Goal: Task Accomplishment & Management: Manage account settings

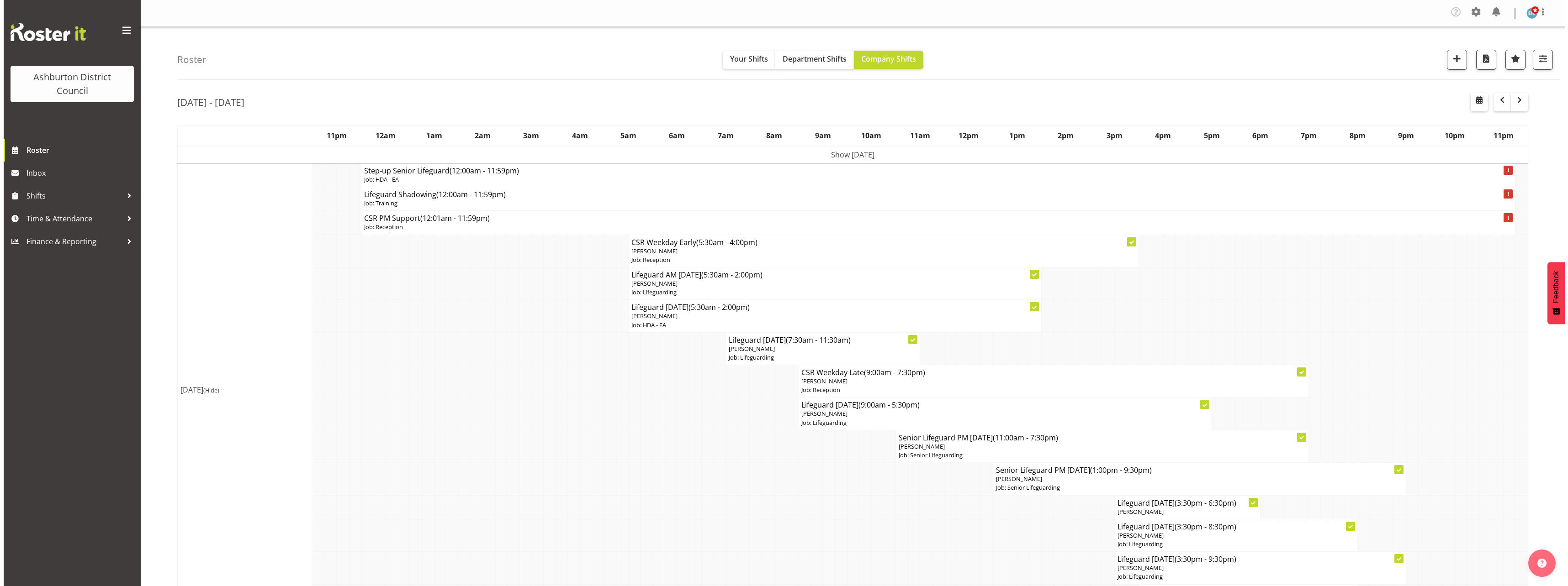
scroll to position [45, 0]
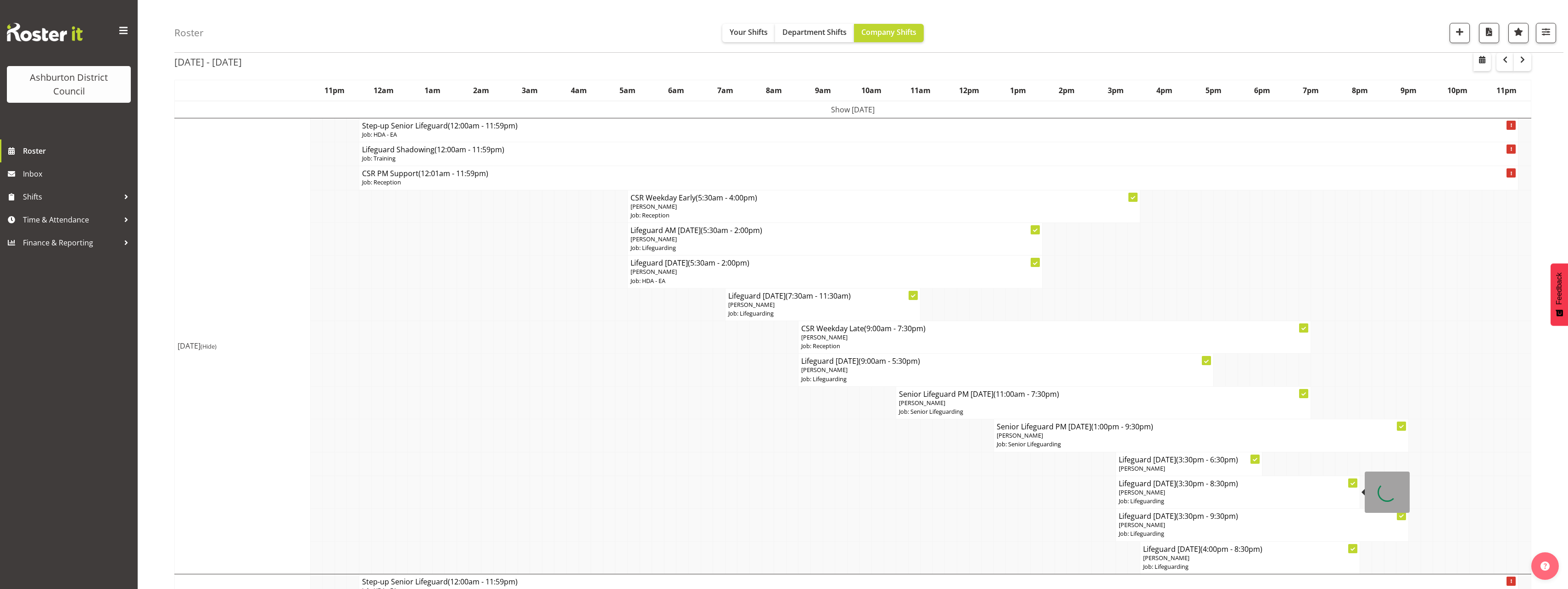
click at [1131, 485] on h4 "Lifeguard [DATE] (3:30pm - 8:30pm)" at bounding box center [1238, 483] width 238 height 9
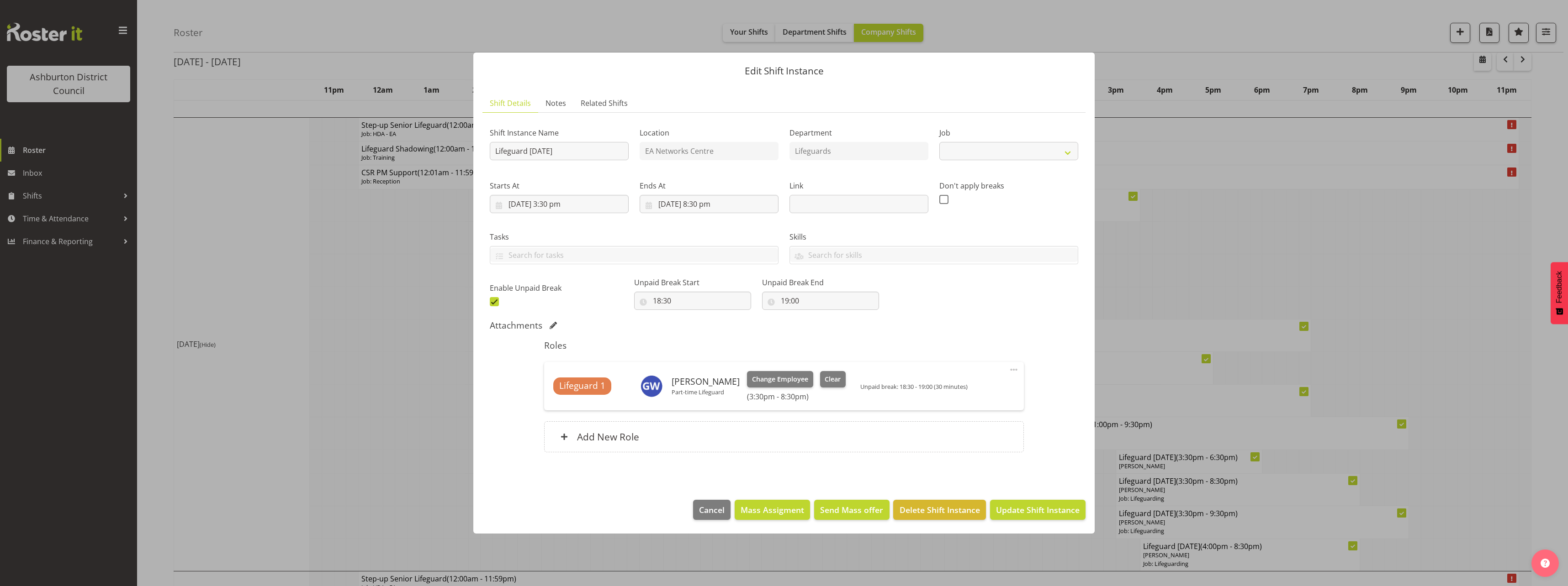
select select "38"
click at [771, 379] on span "Change Employee" at bounding box center [780, 379] width 56 height 10
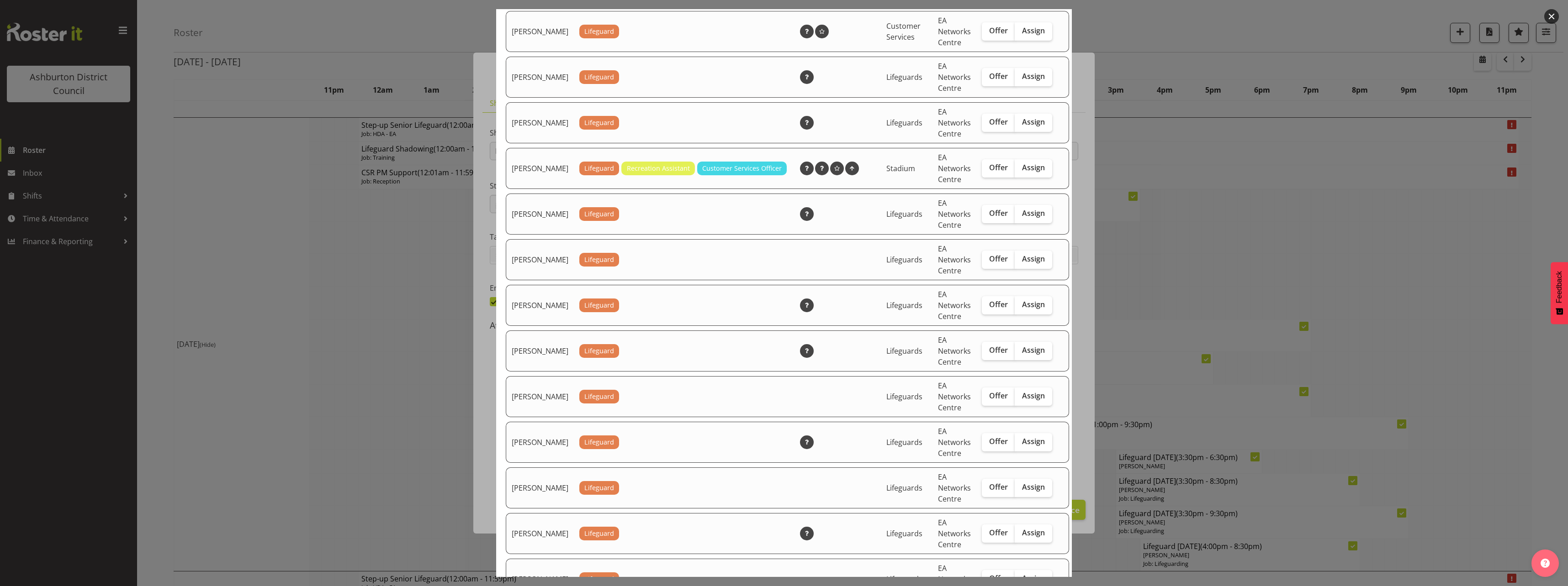
scroll to position [730, 0]
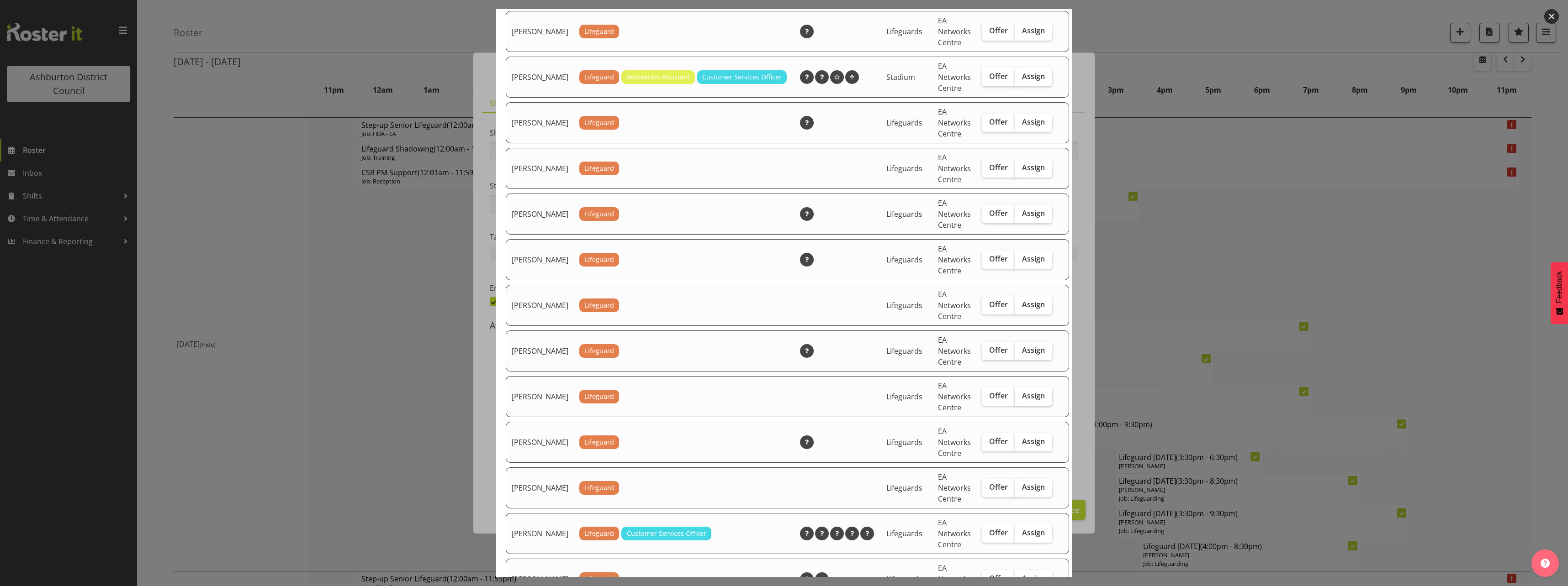
click at [1022, 400] on span "Assign" at bounding box center [1033, 395] width 23 height 9
click at [1015, 399] on input "Assign" at bounding box center [1018, 396] width 6 height 6
checkbox input "true"
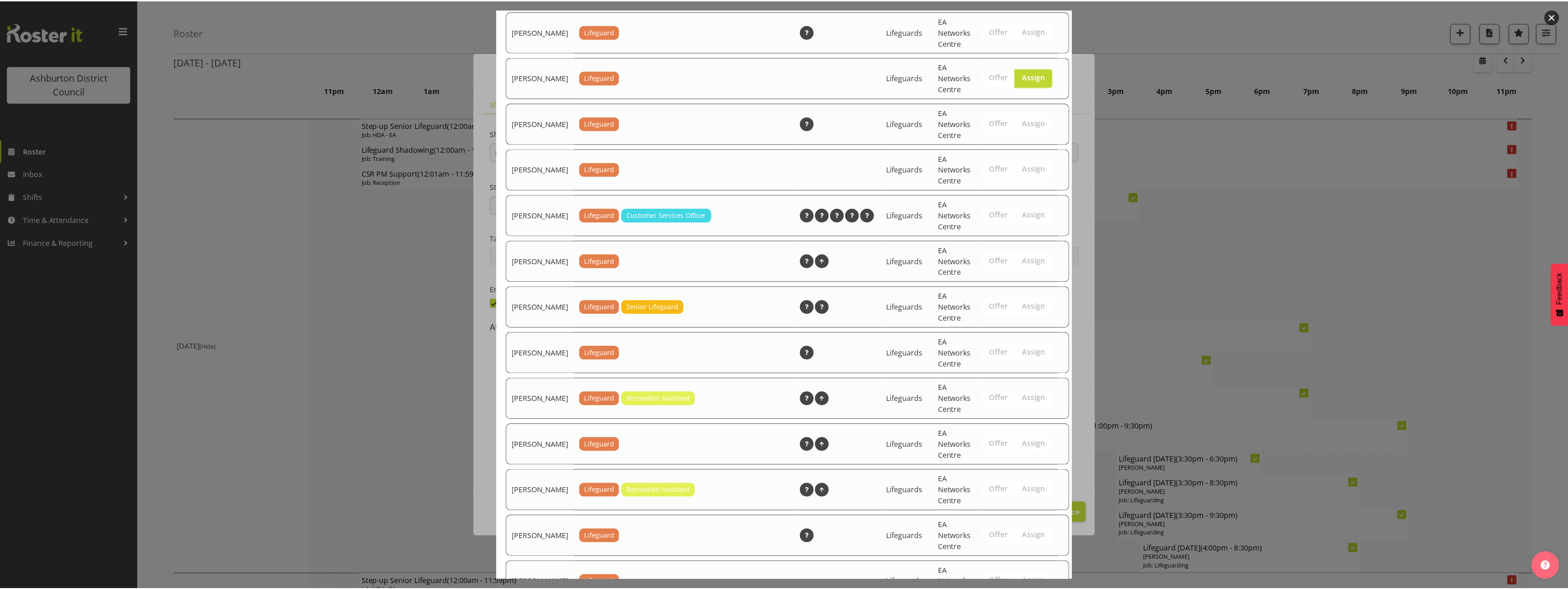
scroll to position [1249, 0]
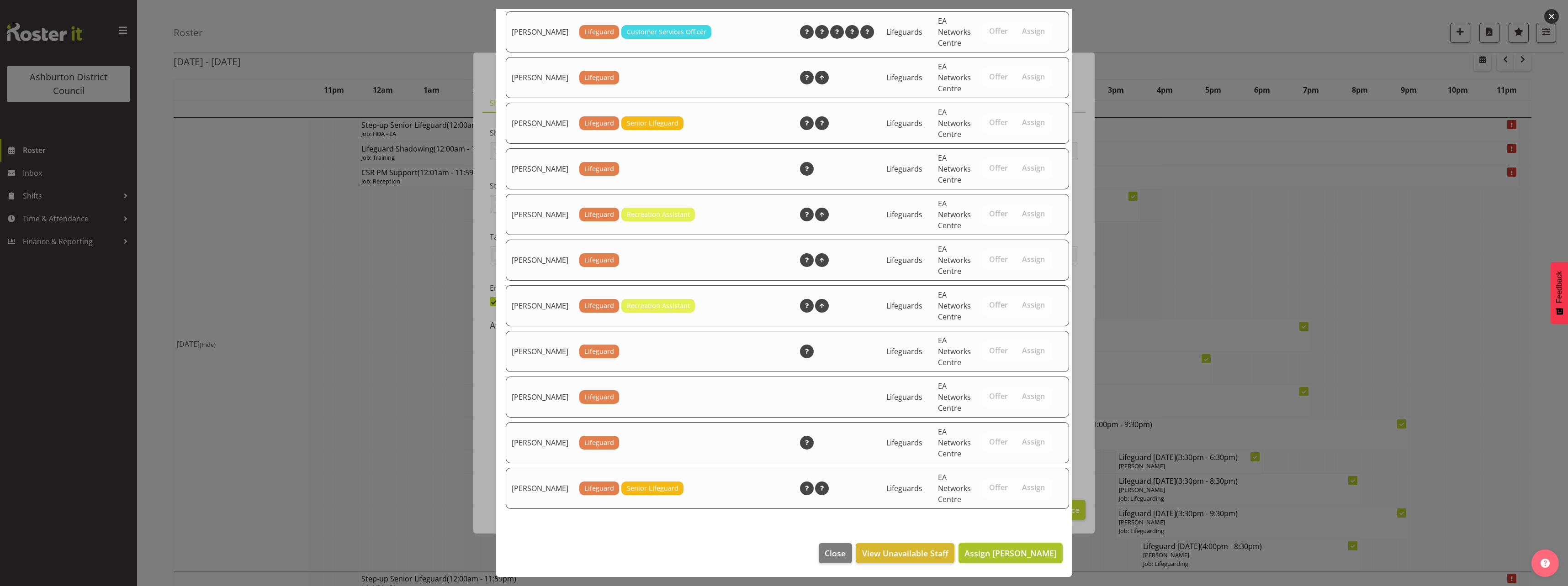
click at [1018, 550] on span "Assign [PERSON_NAME]" at bounding box center [1011, 553] width 92 height 11
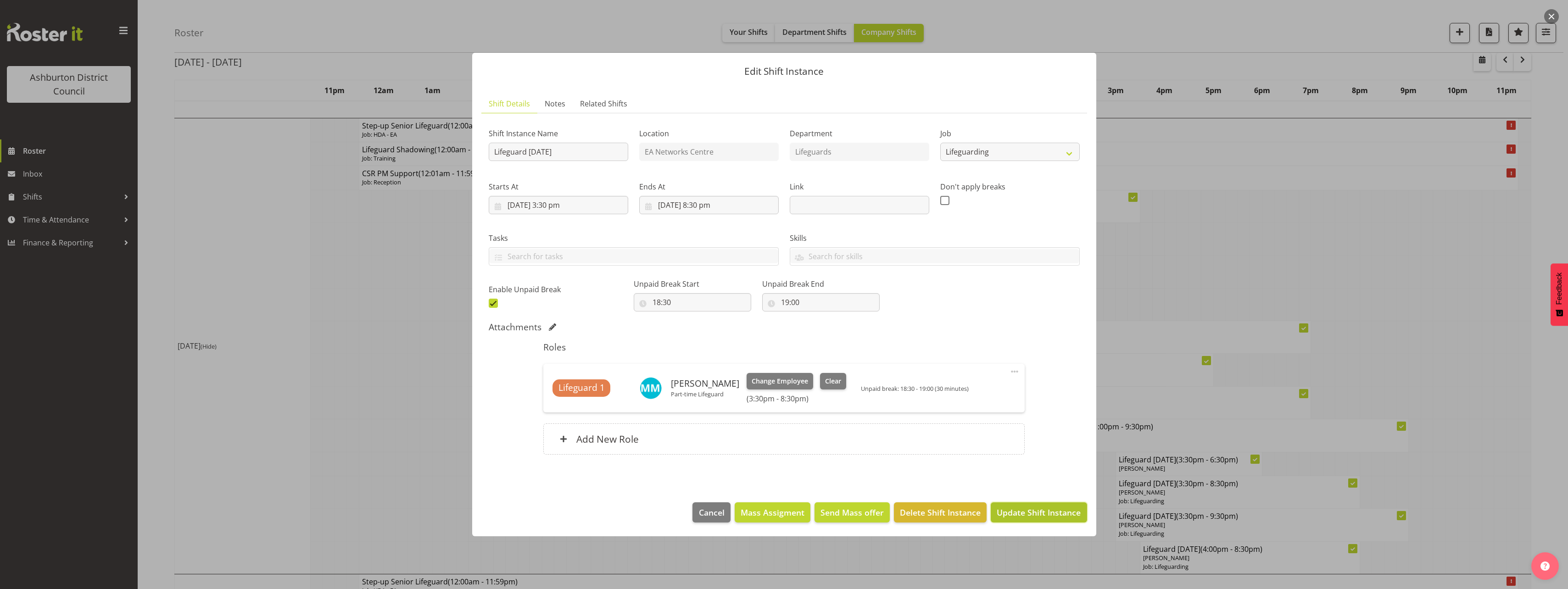
click at [1046, 514] on span "Update Shift Instance" at bounding box center [1038, 513] width 84 height 12
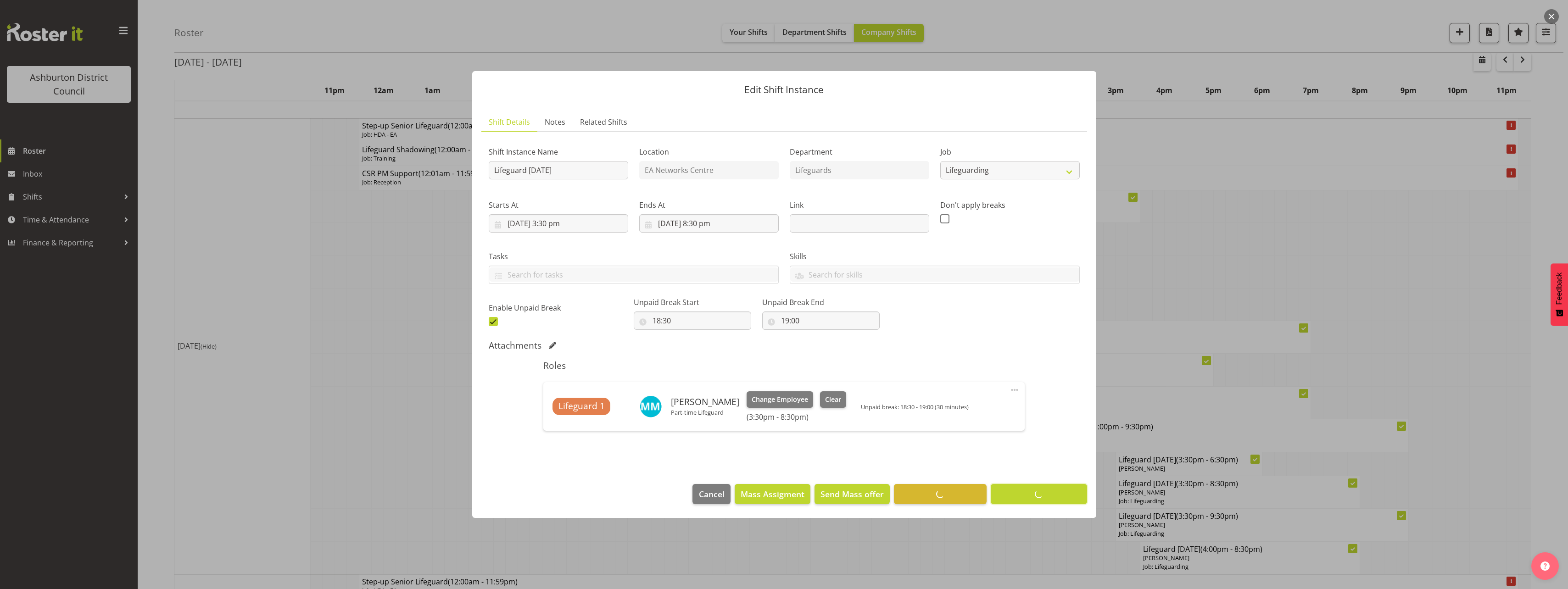
scroll to position [0, 0]
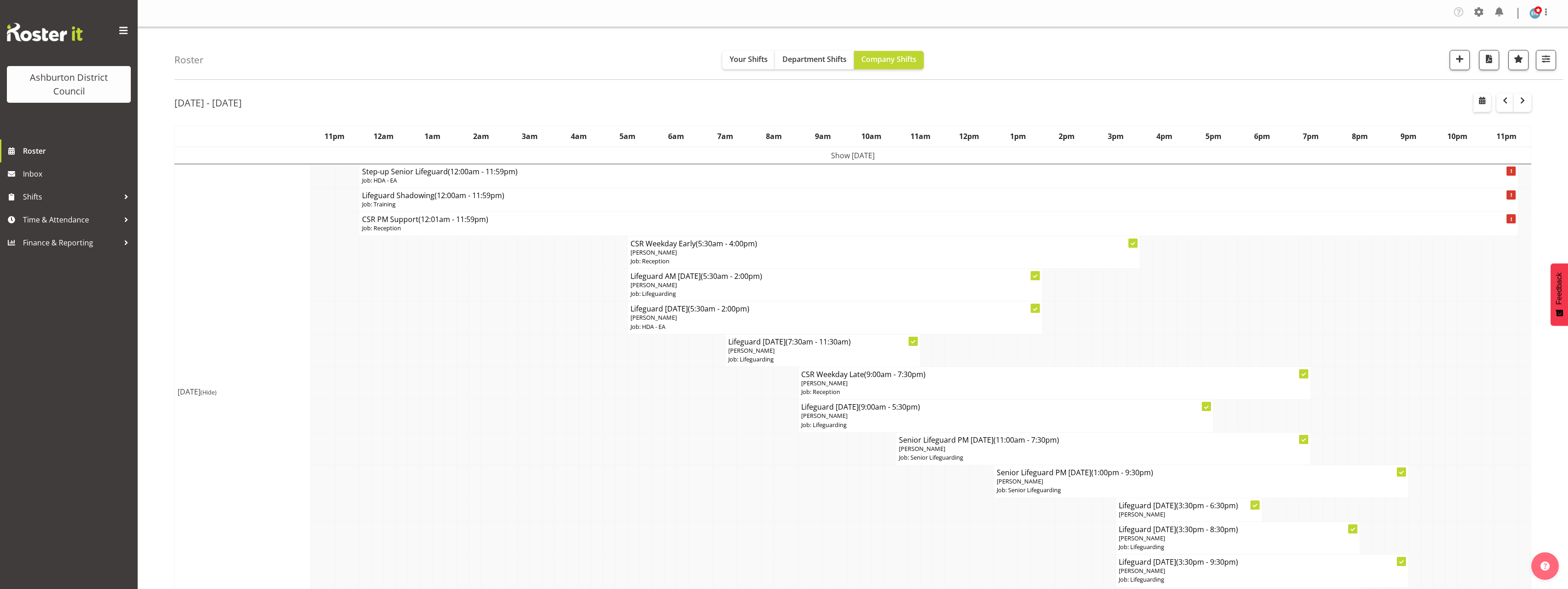
click at [176, 366] on td "[DATE] (Hide)" at bounding box center [242, 392] width 135 height 456
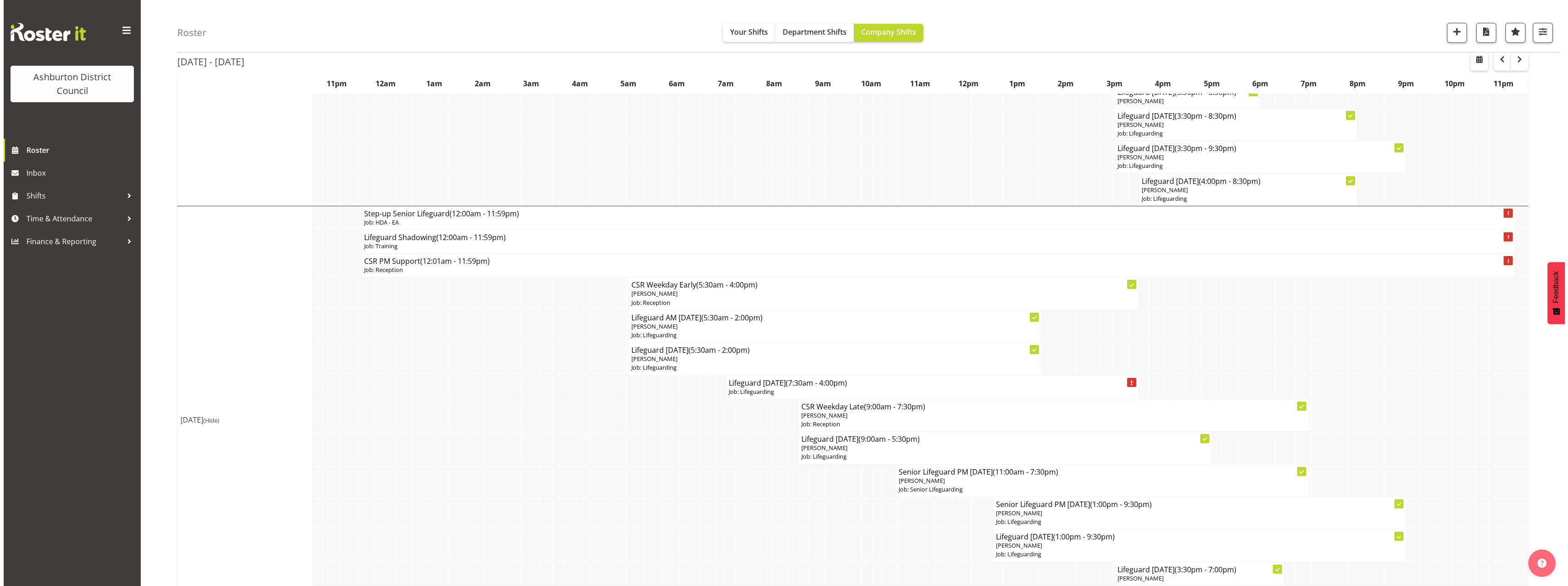
scroll to position [457, 0]
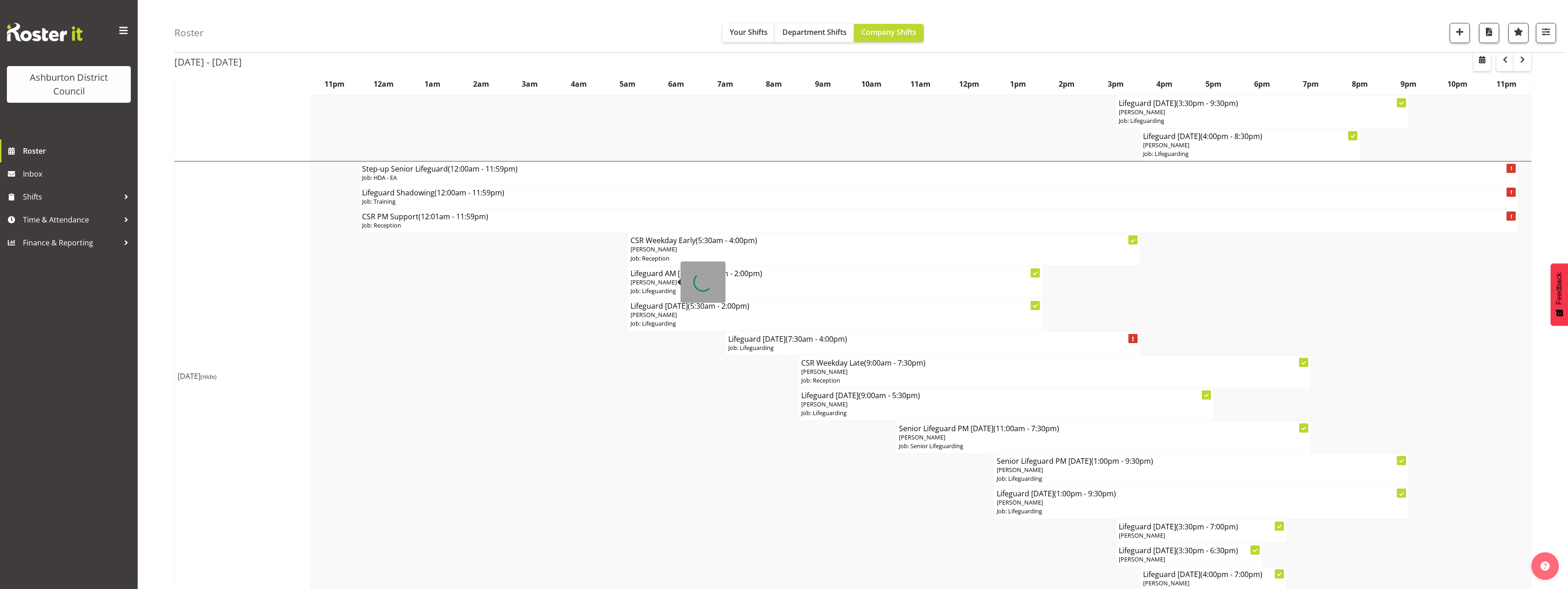
click at [666, 282] on span "[PERSON_NAME]" at bounding box center [654, 282] width 46 height 8
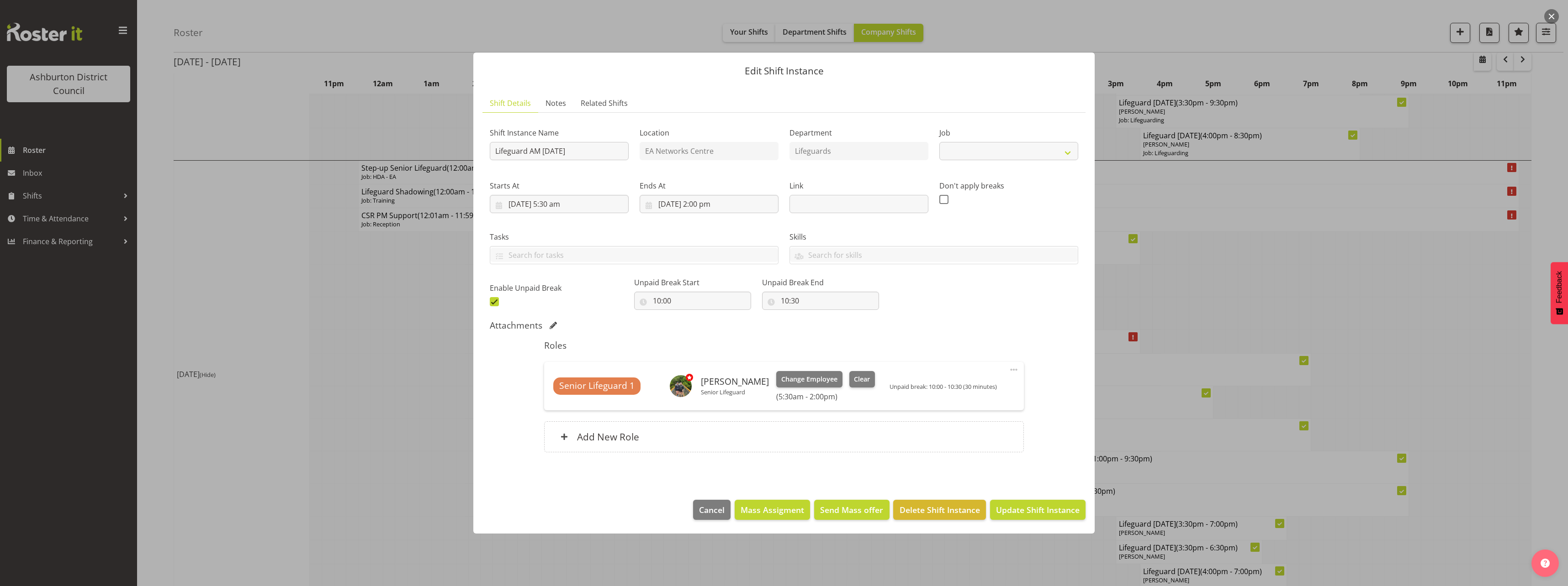
select select "38"
click at [855, 383] on span "Clear" at bounding box center [862, 379] width 16 height 10
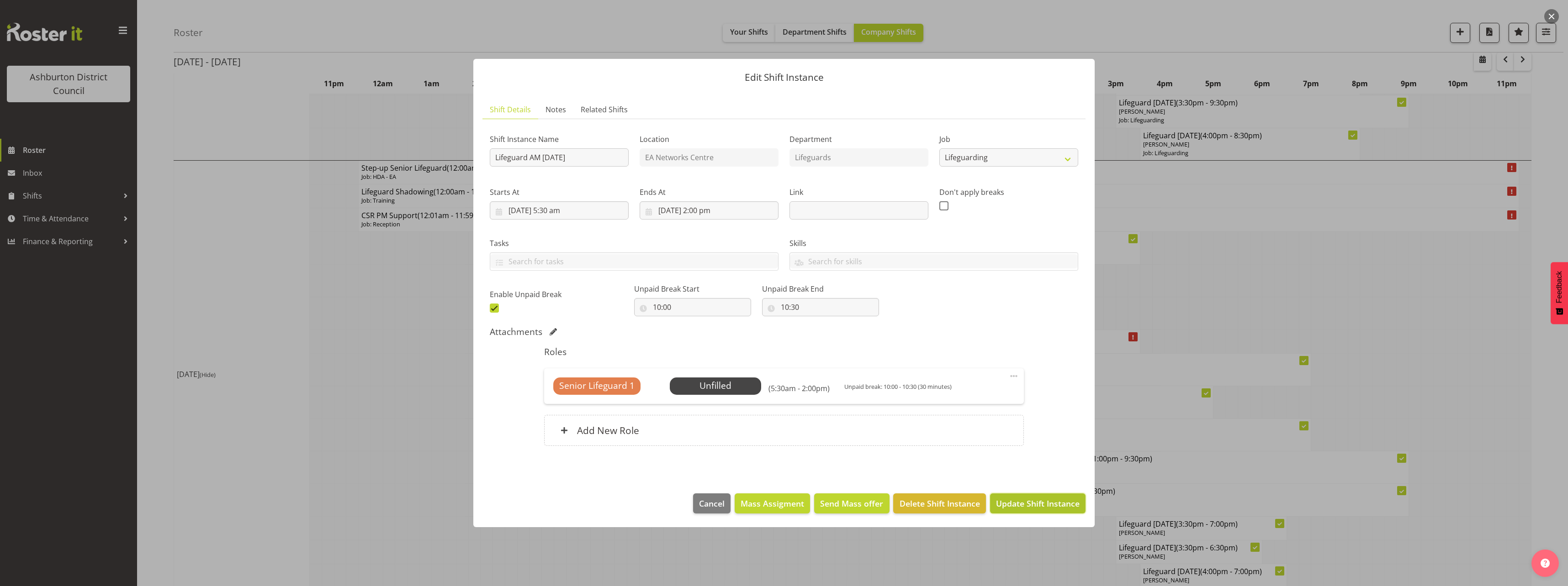
click at [1037, 505] on span "Update Shift Instance" at bounding box center [1037, 504] width 83 height 12
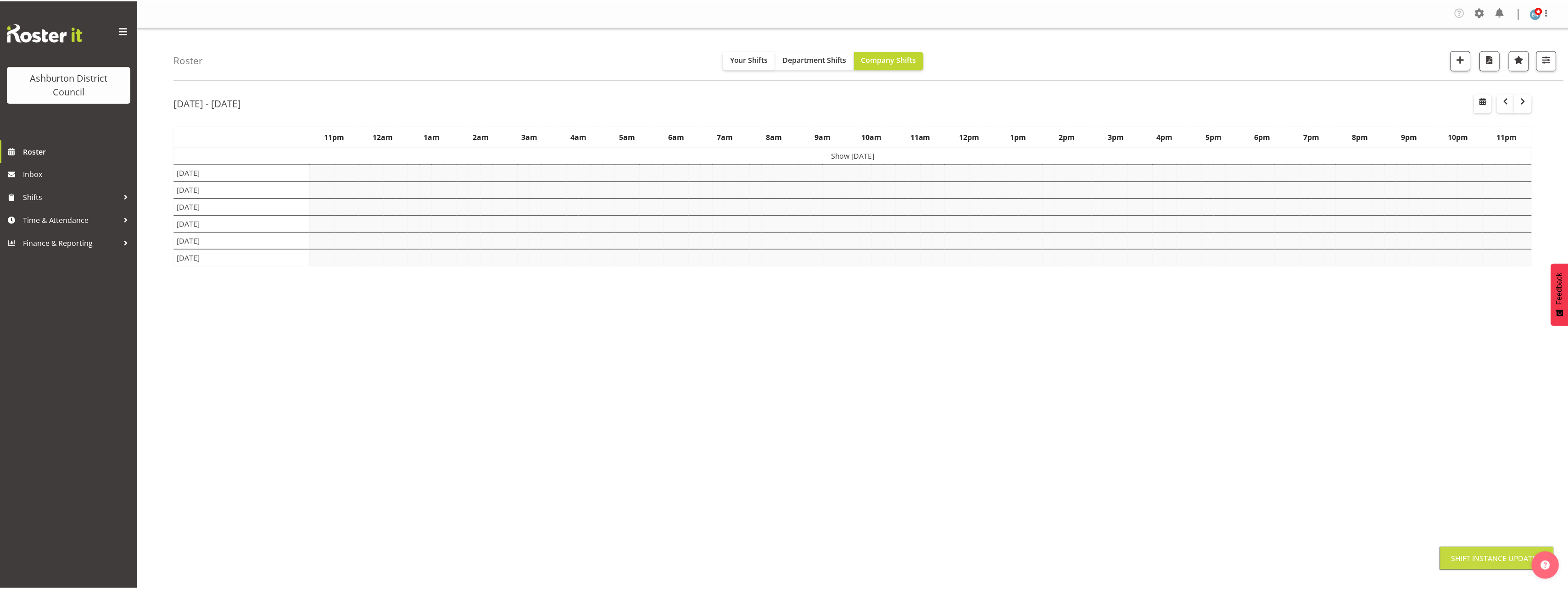
scroll to position [0, 0]
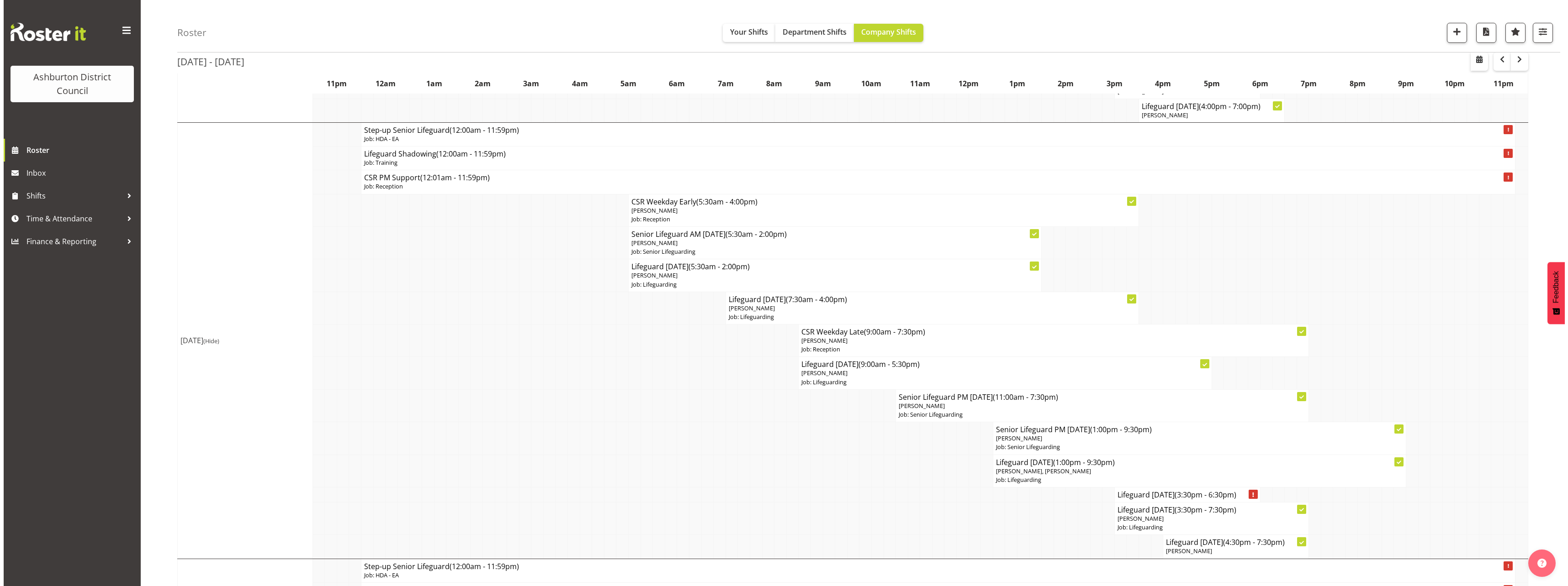
scroll to position [959, 0]
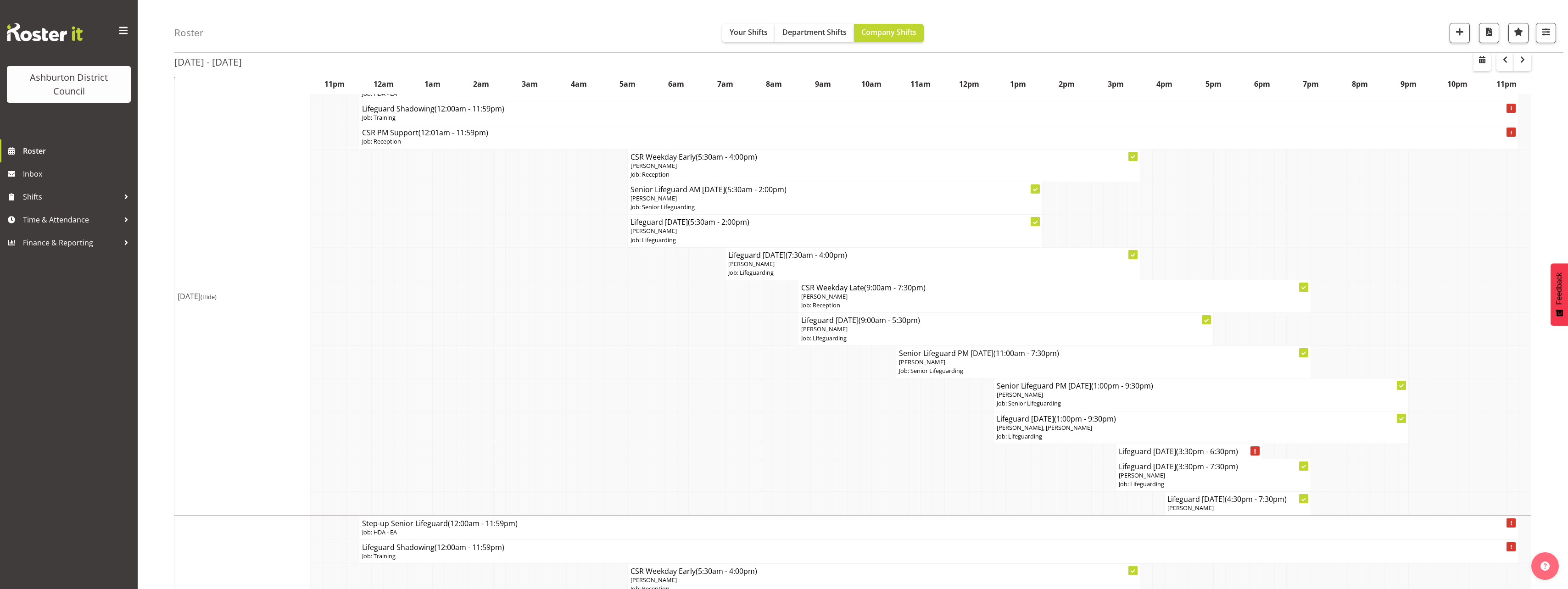
click at [156, 342] on div "Roster Your Shifts Department Shifts Company Shifts 1 Locations [GEOGRAPHIC_DAT…" at bounding box center [852, 464] width 1430 height 2801
click at [1160, 453] on h4 "Lifeguard [DATE] (3:30pm - 6:30pm)" at bounding box center [1189, 451] width 140 height 9
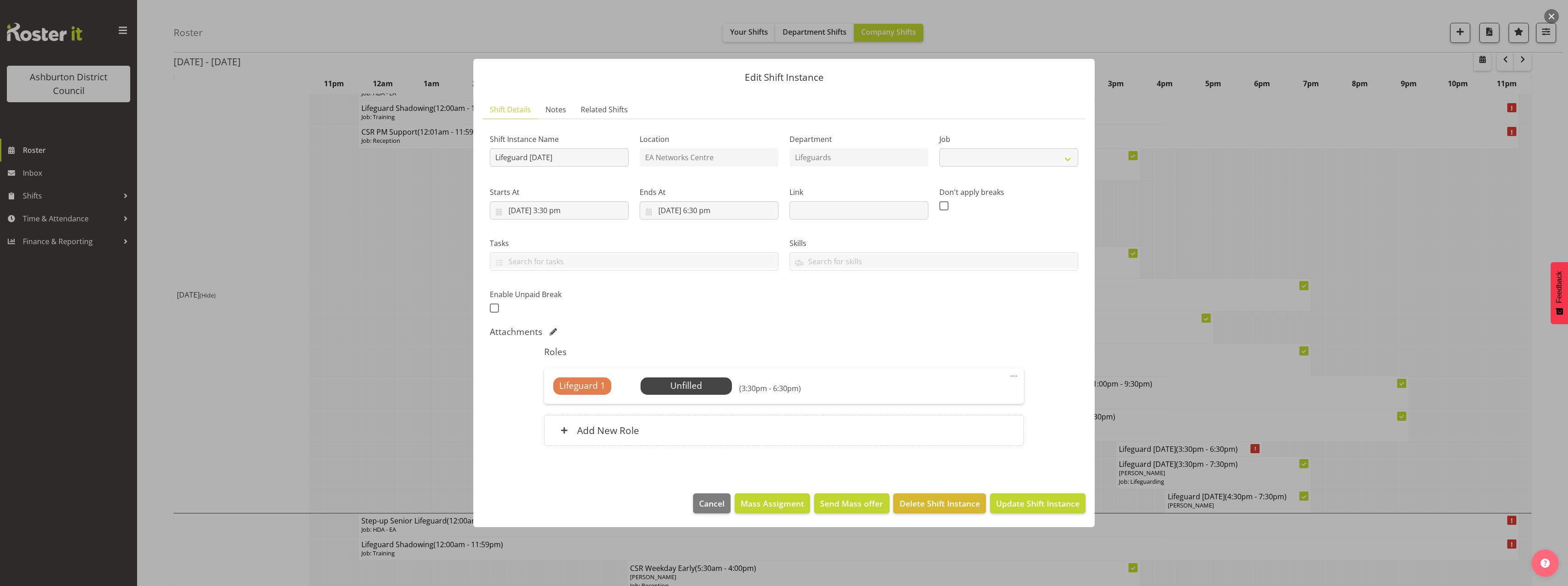
select select "38"
click at [687, 388] on span "Select Employee" at bounding box center [686, 386] width 68 height 14
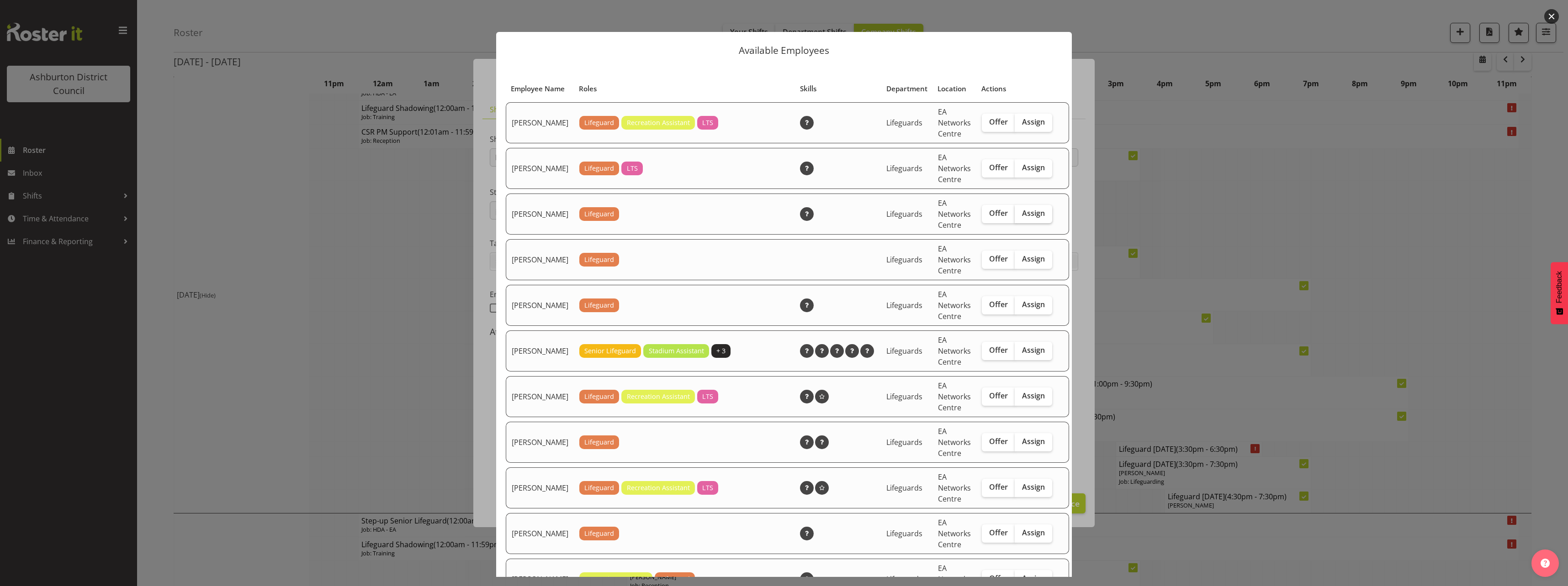
click at [1026, 217] on span "Assign" at bounding box center [1033, 213] width 23 height 9
click at [1020, 216] on input "Assign" at bounding box center [1018, 213] width 6 height 6
checkbox input "true"
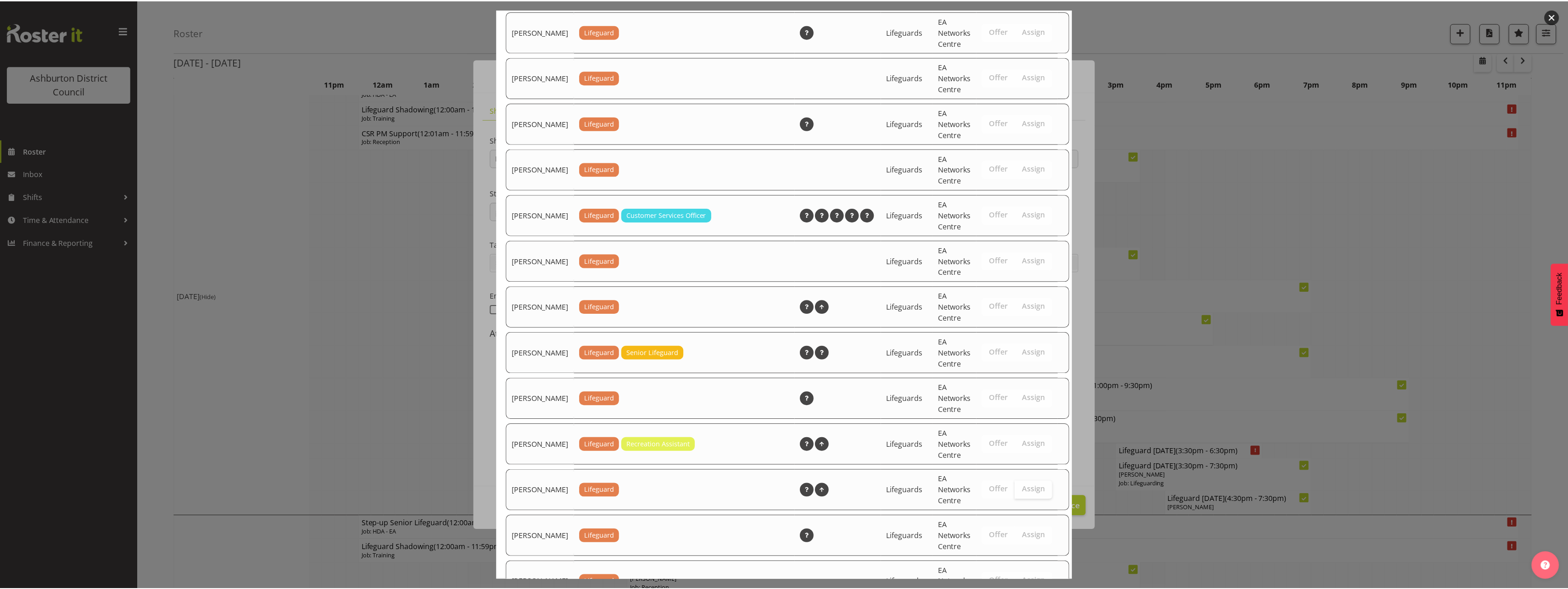
scroll to position [1249, 0]
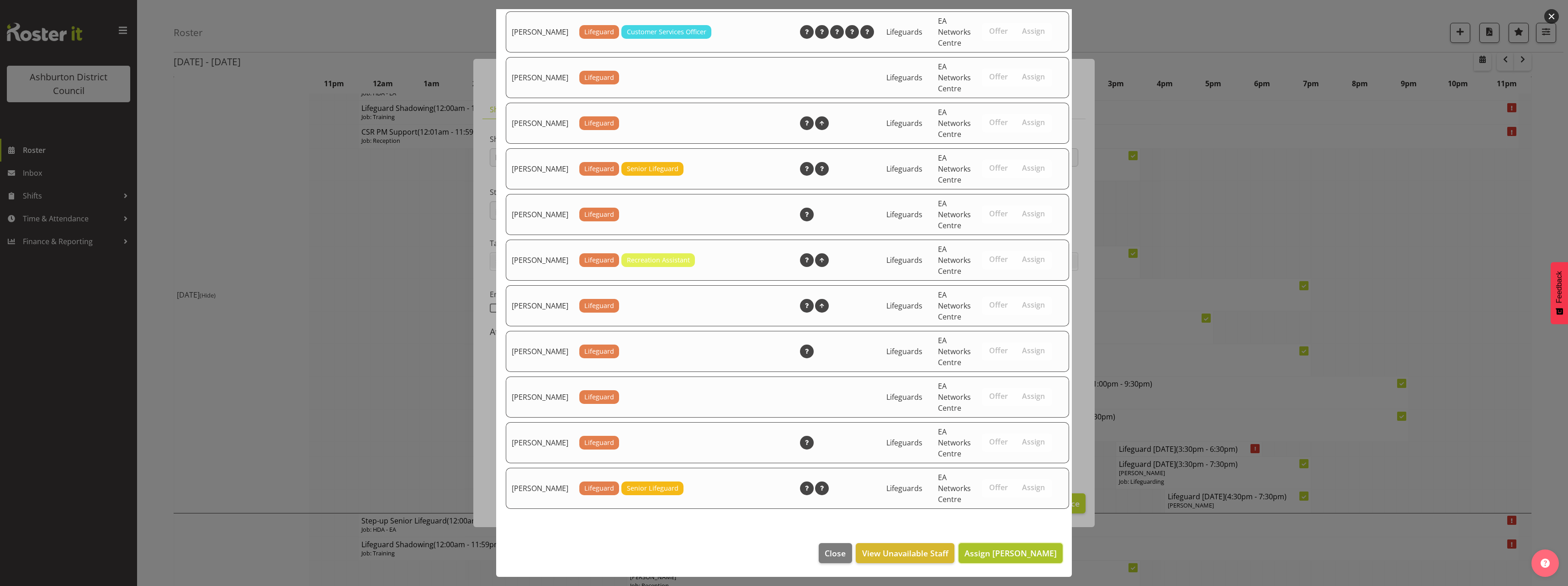
click at [1024, 558] on span "Assign [PERSON_NAME]" at bounding box center [1011, 553] width 92 height 11
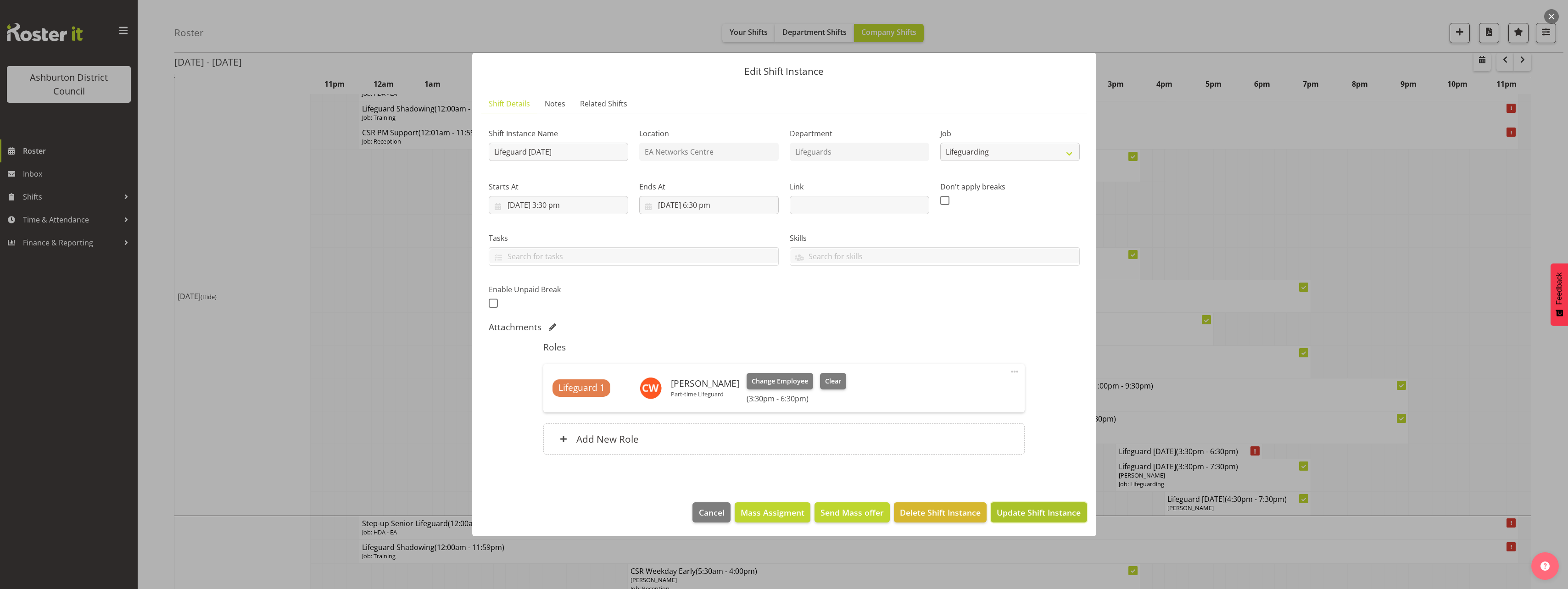
click at [1023, 515] on span "Update Shift Instance" at bounding box center [1038, 513] width 84 height 12
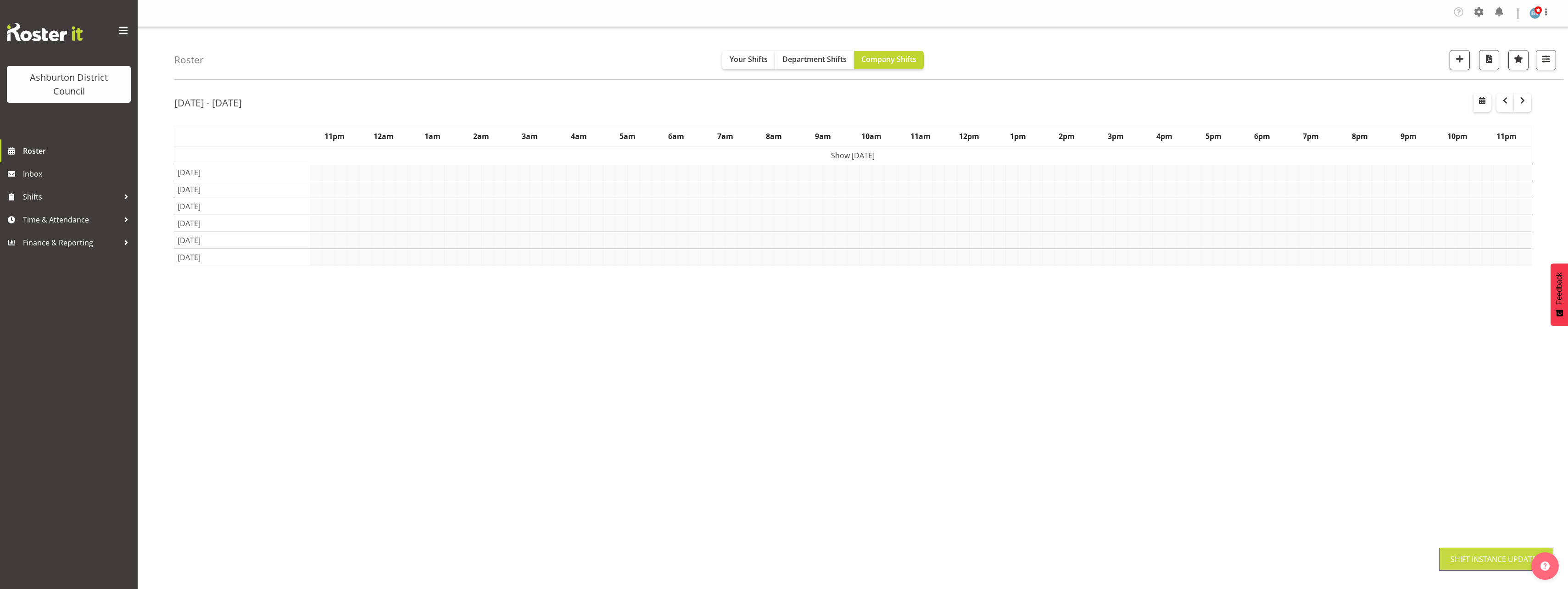
scroll to position [0, 0]
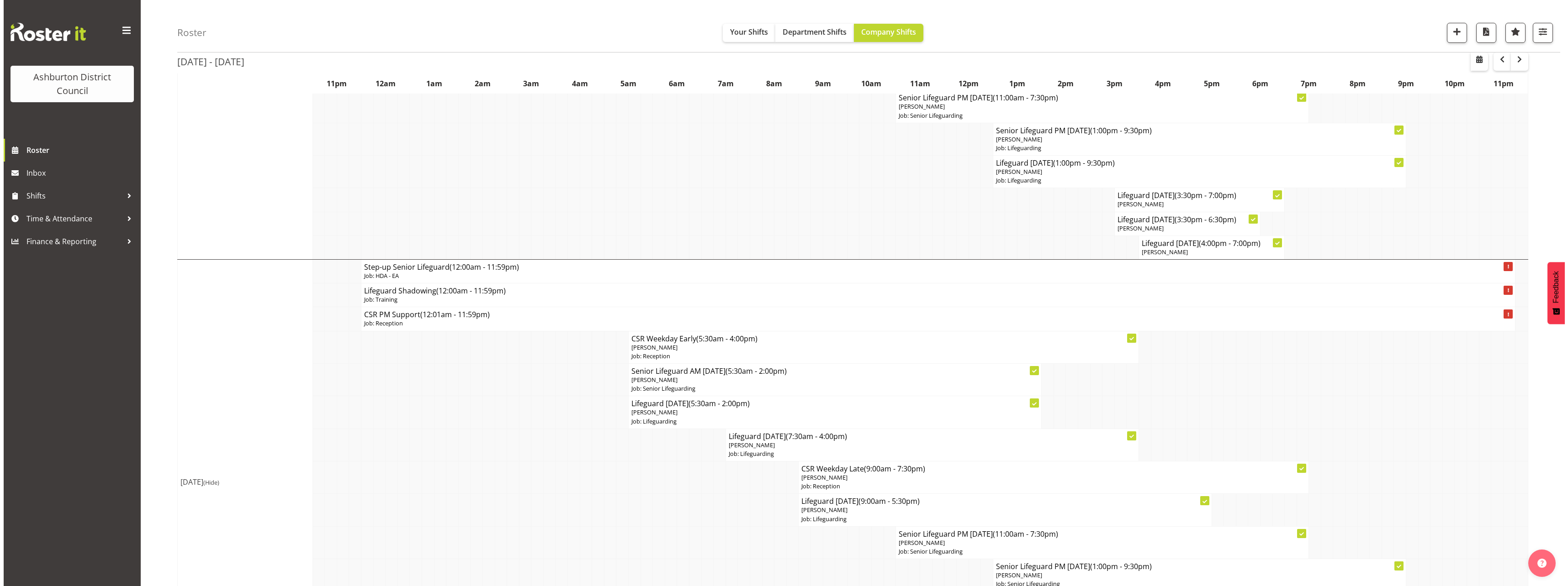
scroll to position [867, 0]
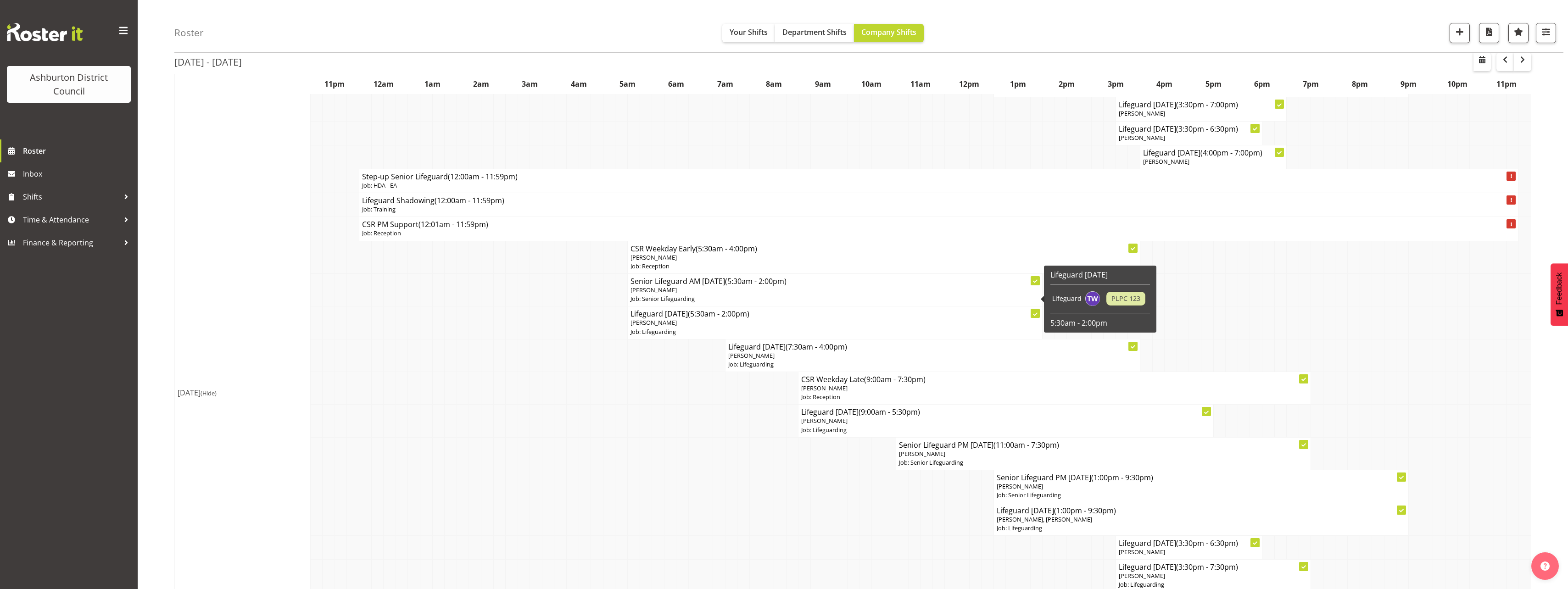
click at [665, 293] on p "[PERSON_NAME]" at bounding box center [835, 290] width 409 height 9
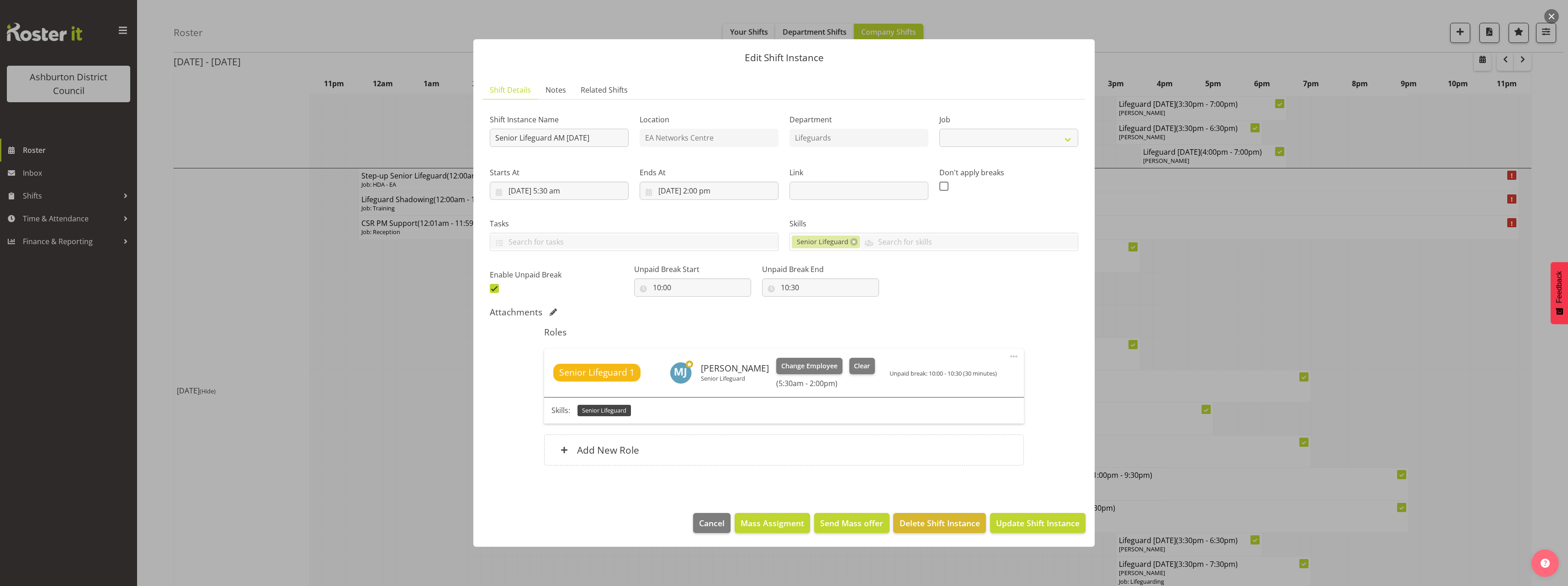
select select "2648"
click at [853, 367] on span "Clear" at bounding box center [862, 366] width 16 height 10
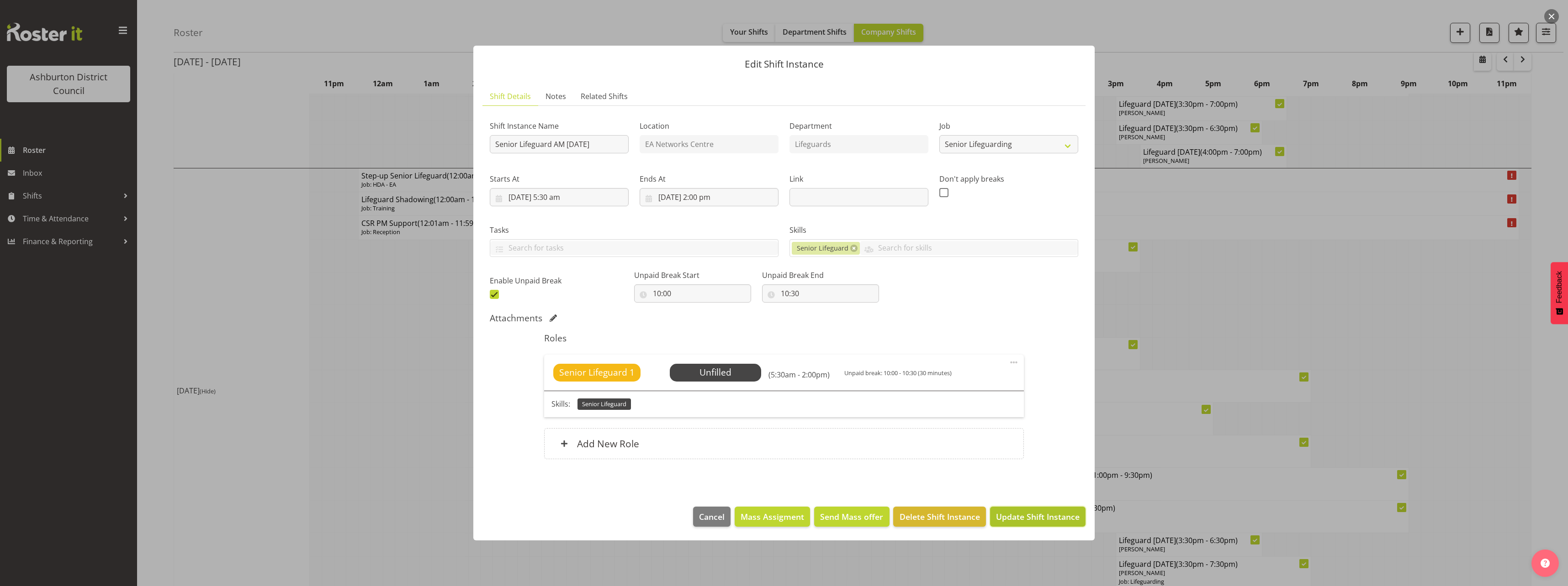
click at [1027, 514] on span "Update Shift Instance" at bounding box center [1037, 517] width 83 height 12
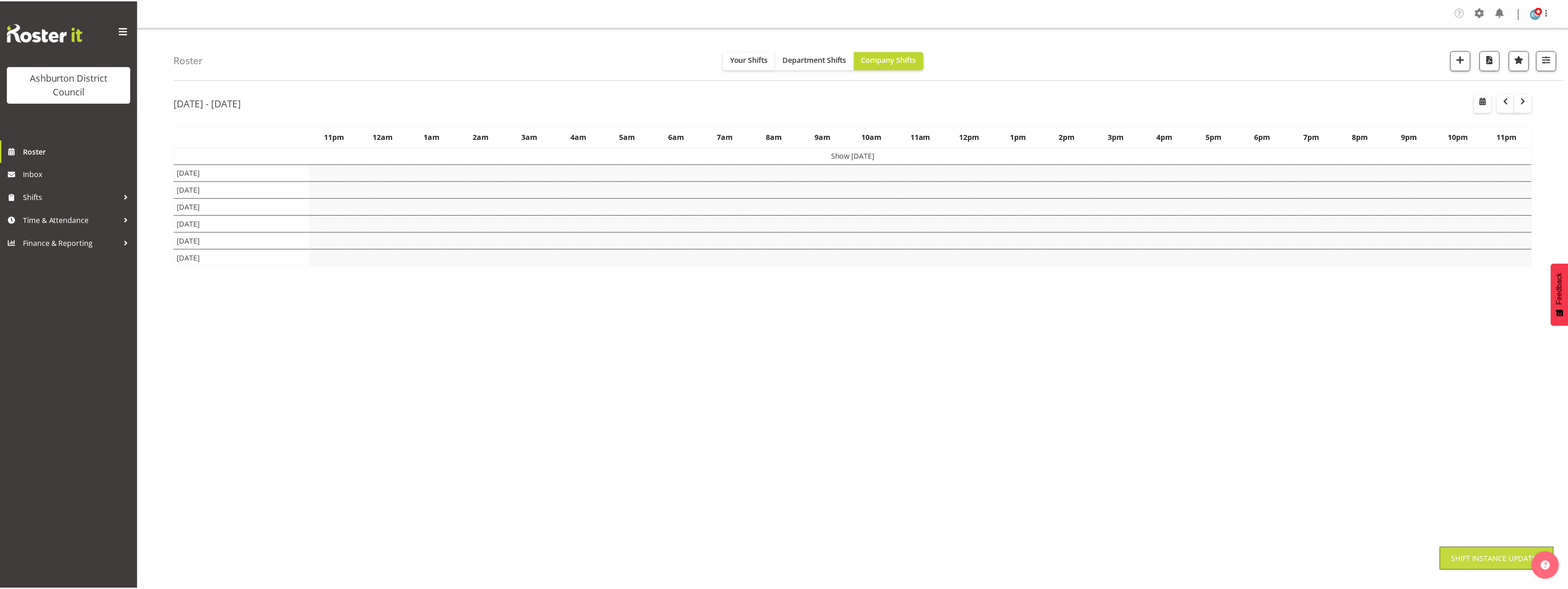
scroll to position [0, 0]
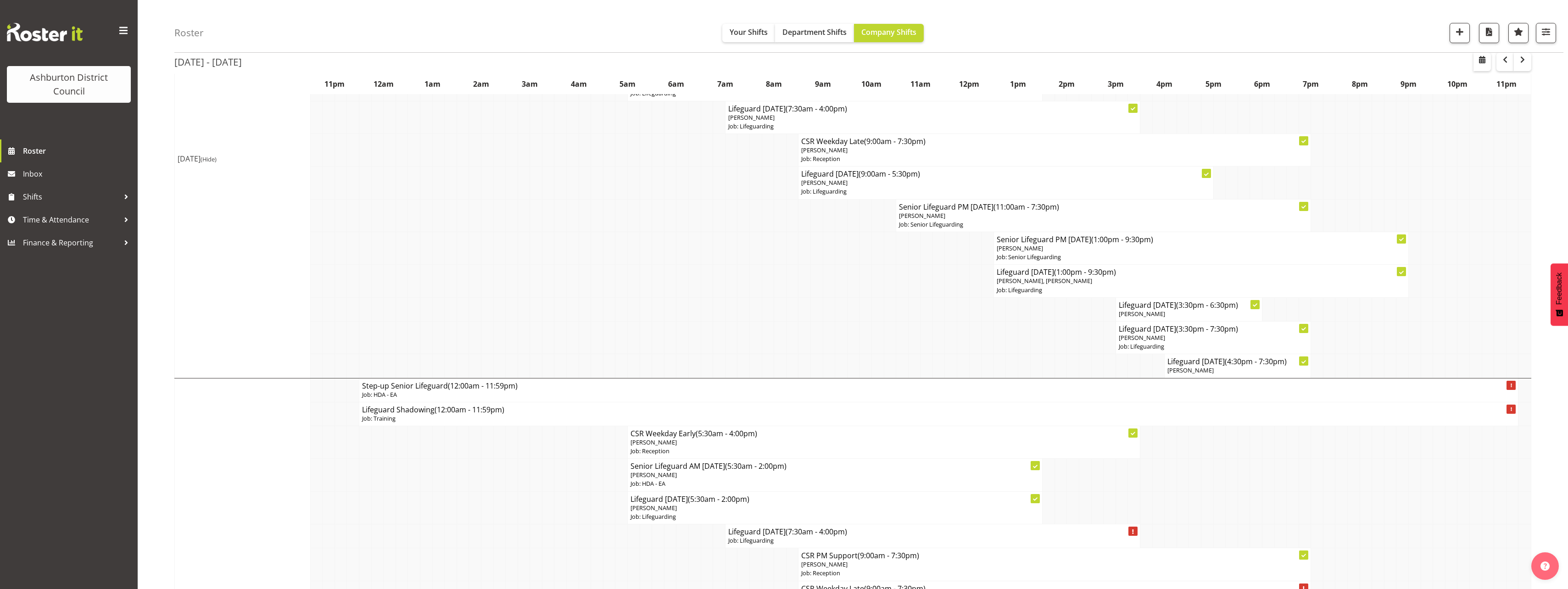
scroll to position [1239, 0]
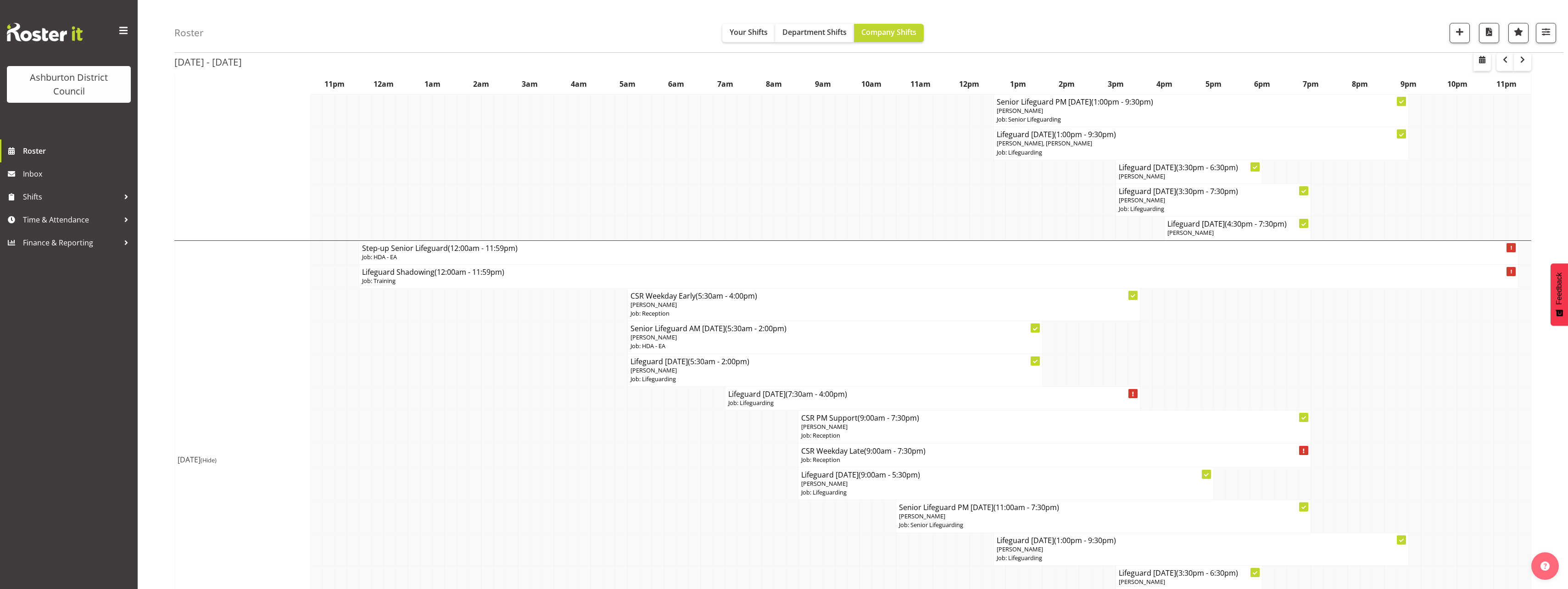
click at [165, 396] on div "Roster Your Shifts Department Shifts Company Shifts 1 Locations [GEOGRAPHIC_DAT…" at bounding box center [852, 189] width 1430 height 2801
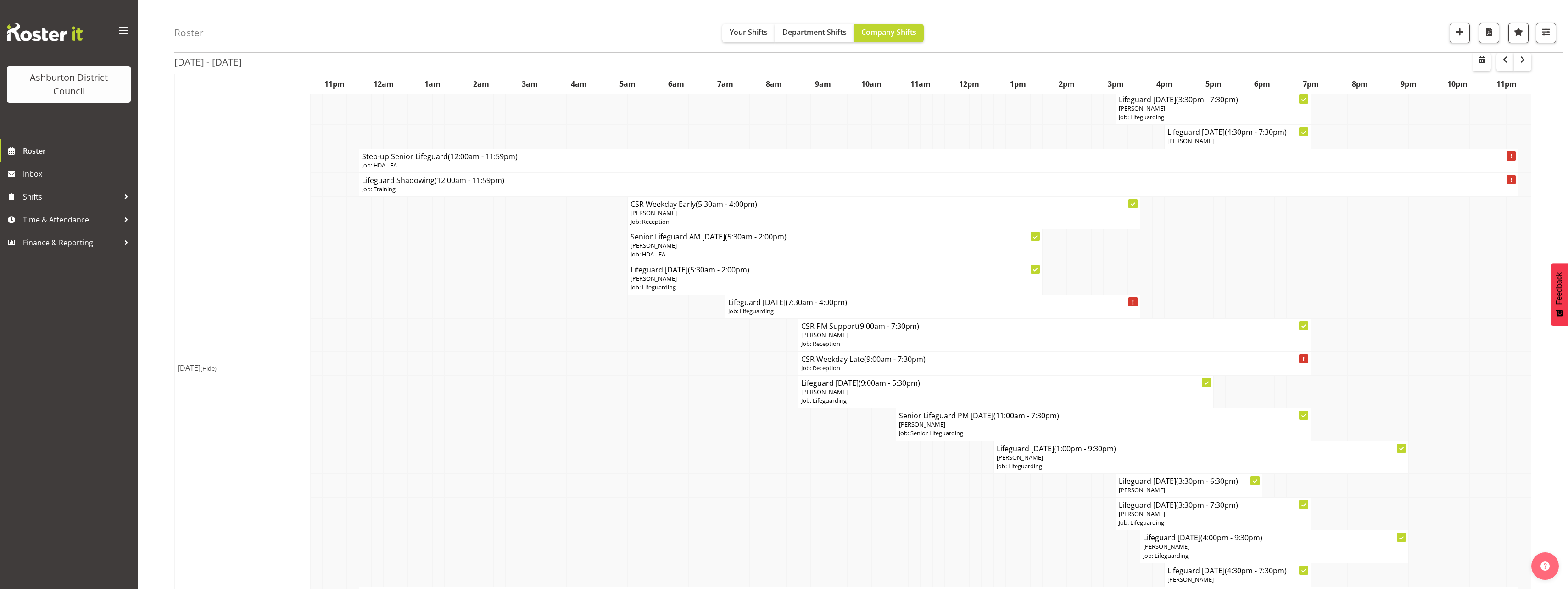
scroll to position [1422, 0]
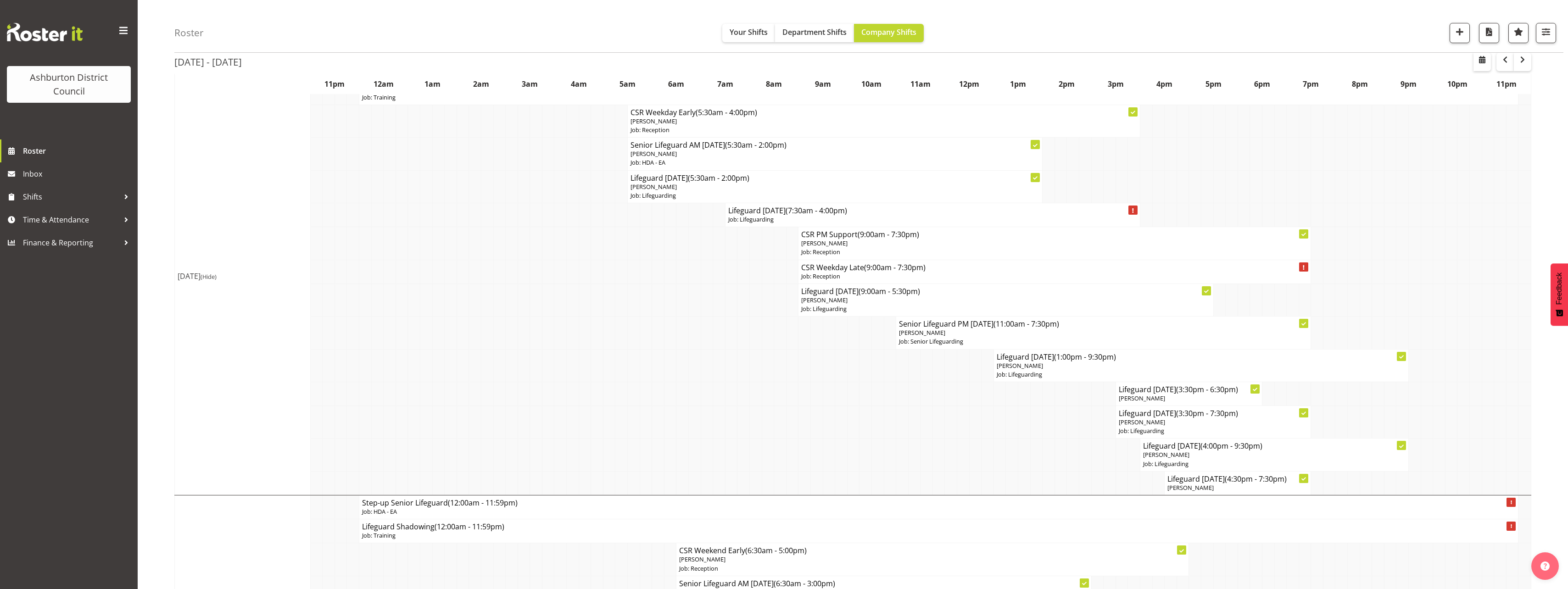
click at [165, 396] on div "Roster Your Shifts Department Shifts Company Shifts 1 Locations [GEOGRAPHIC_DAT…" at bounding box center [852, 5] width 1430 height 2801
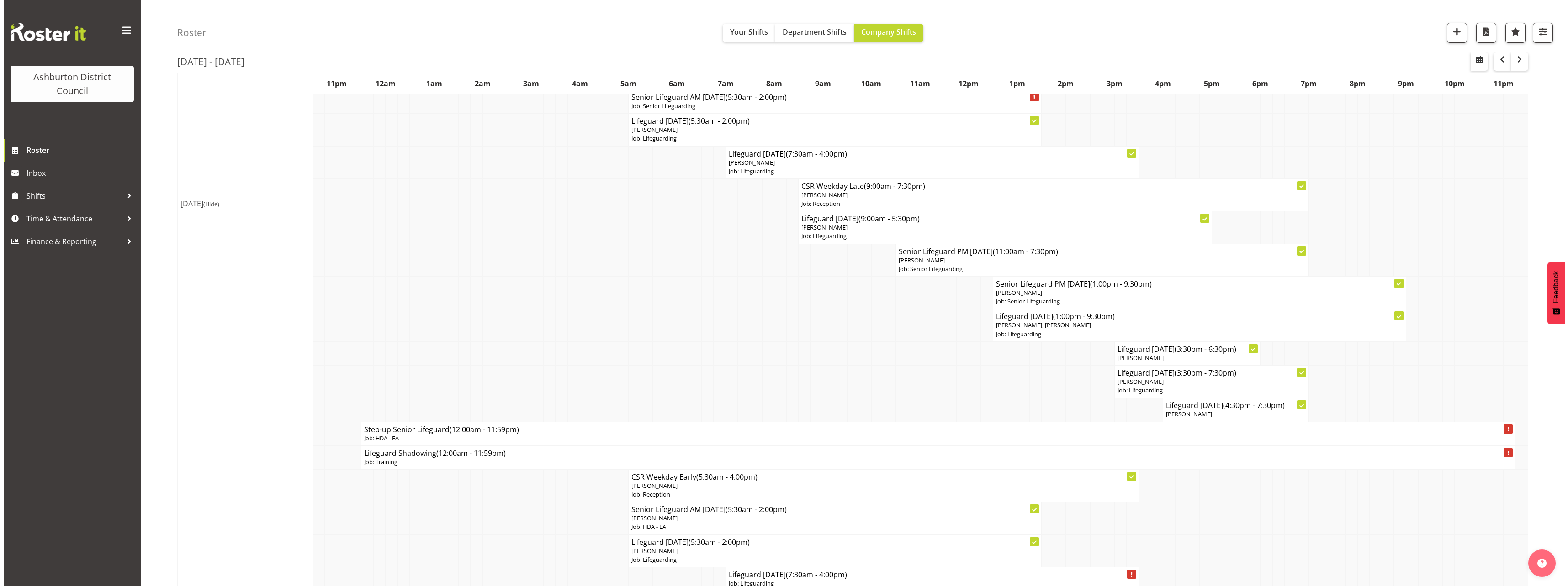
scroll to position [913, 0]
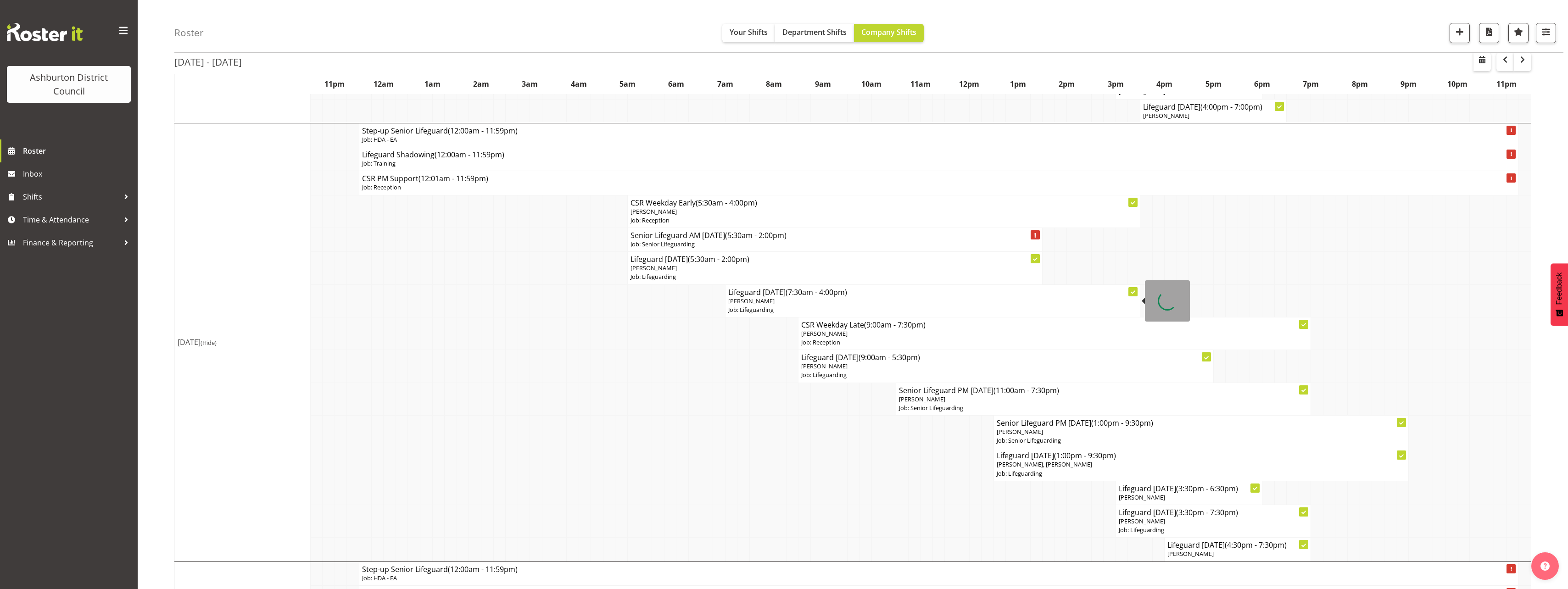
click at [758, 312] on p "Job: Lifeguarding" at bounding box center [932, 310] width 409 height 9
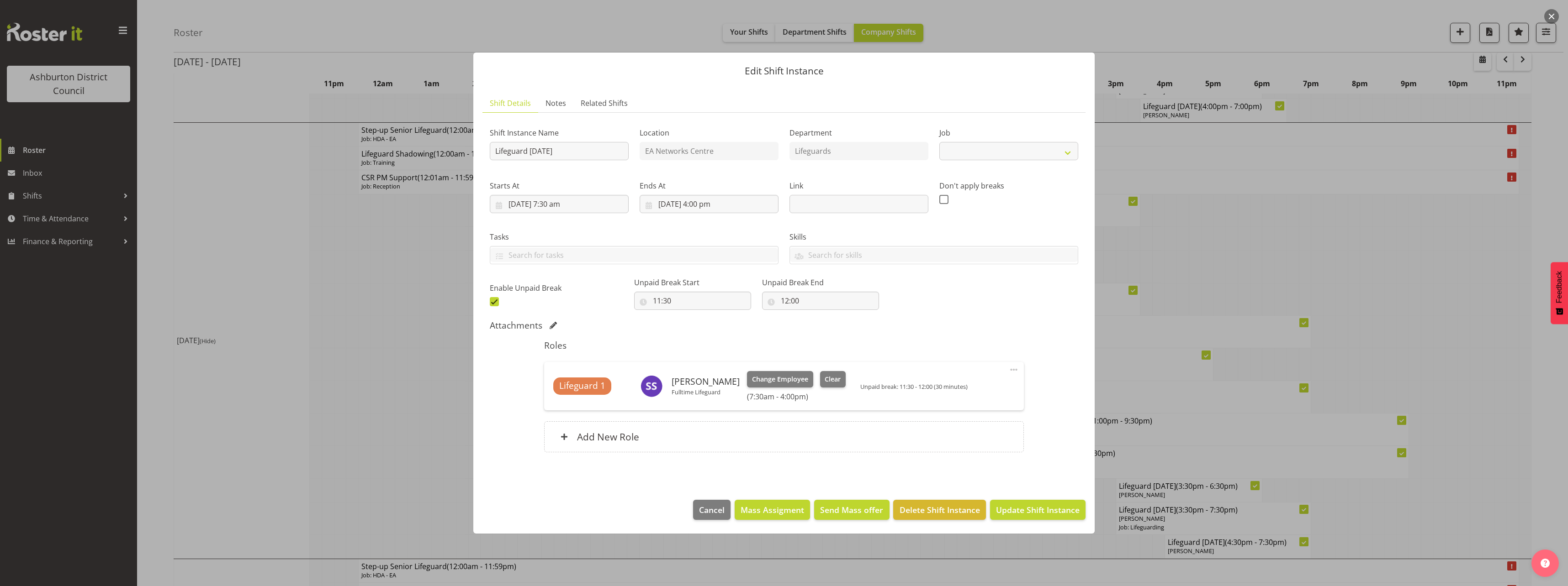
select select "38"
click at [824, 377] on span "Clear" at bounding box center [832, 379] width 16 height 10
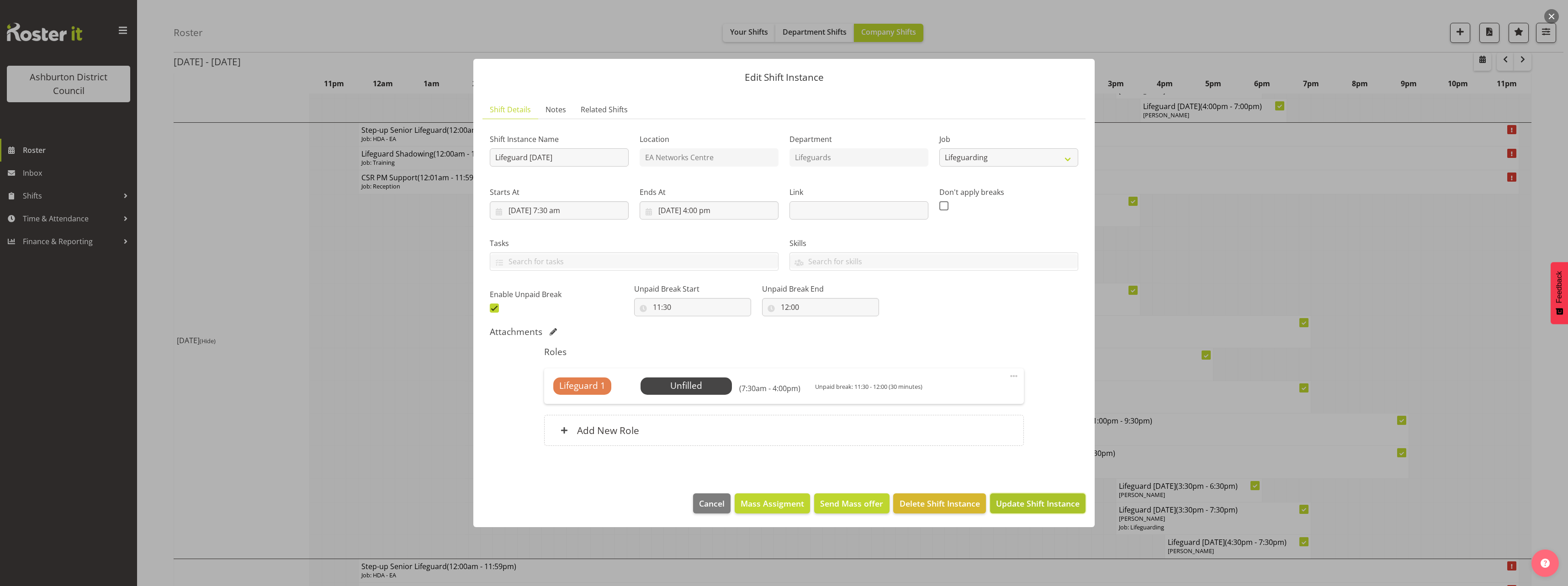
click at [1039, 501] on span "Update Shift Instance" at bounding box center [1037, 504] width 83 height 12
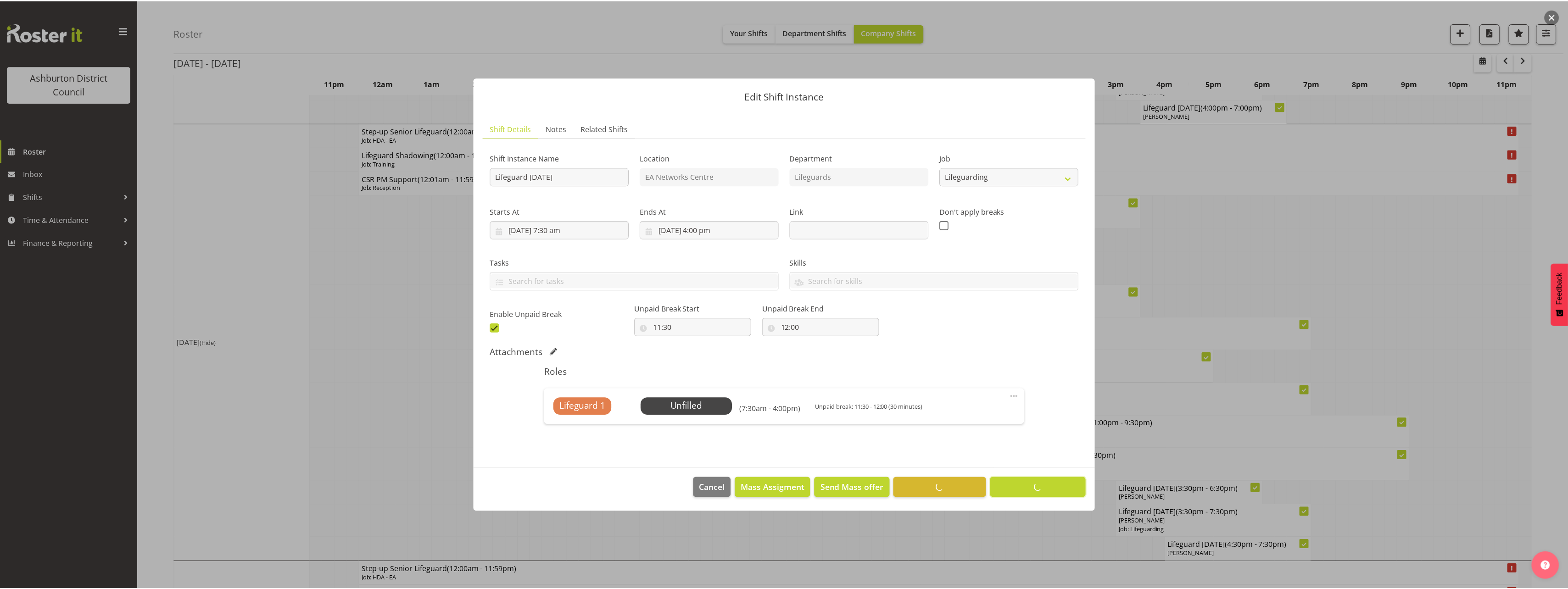
scroll to position [0, 0]
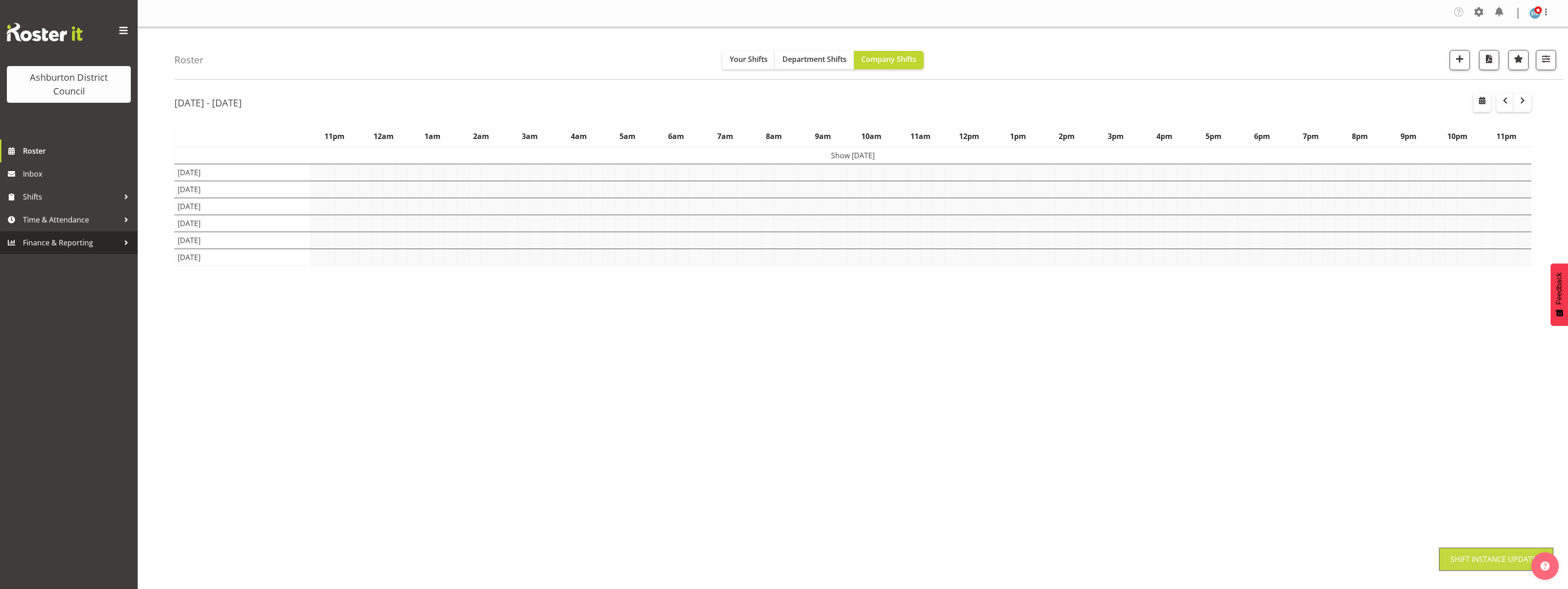
click at [147, 229] on div "Roster Your Shifts Department Shifts Company Shifts 1 Locations [GEOGRAPHIC_DAT…" at bounding box center [852, 240] width 1430 height 427
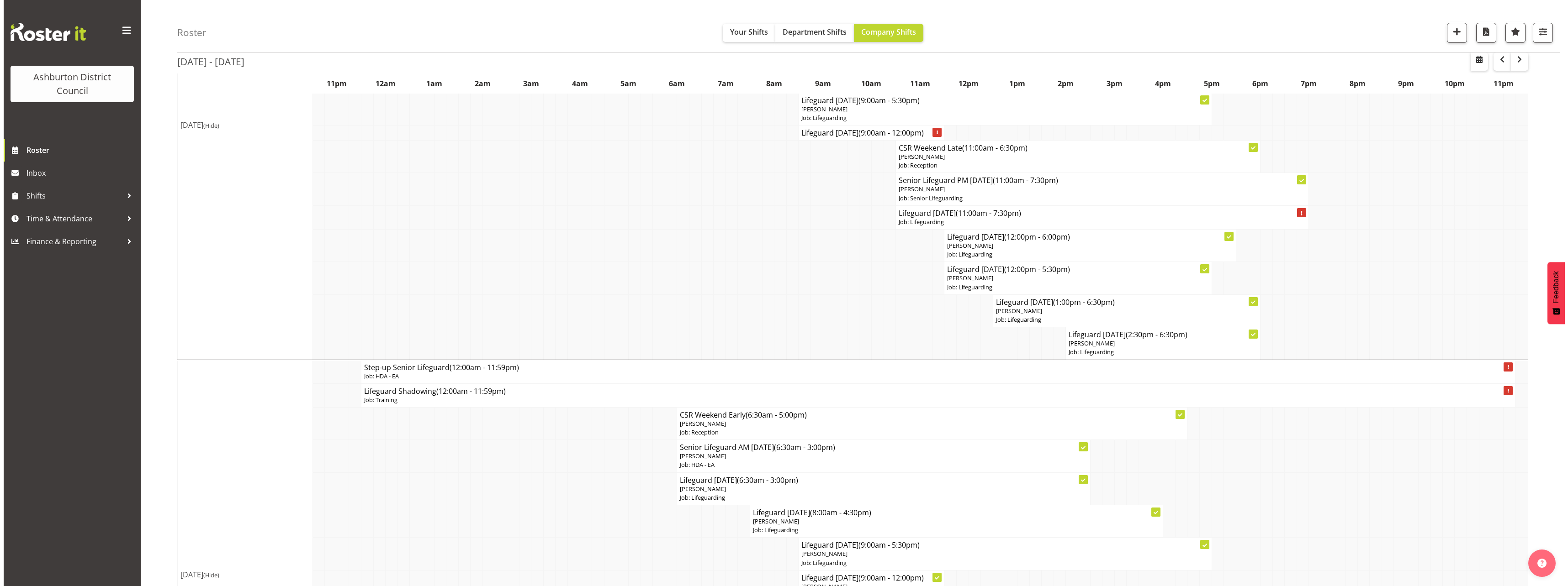
scroll to position [2219, 0]
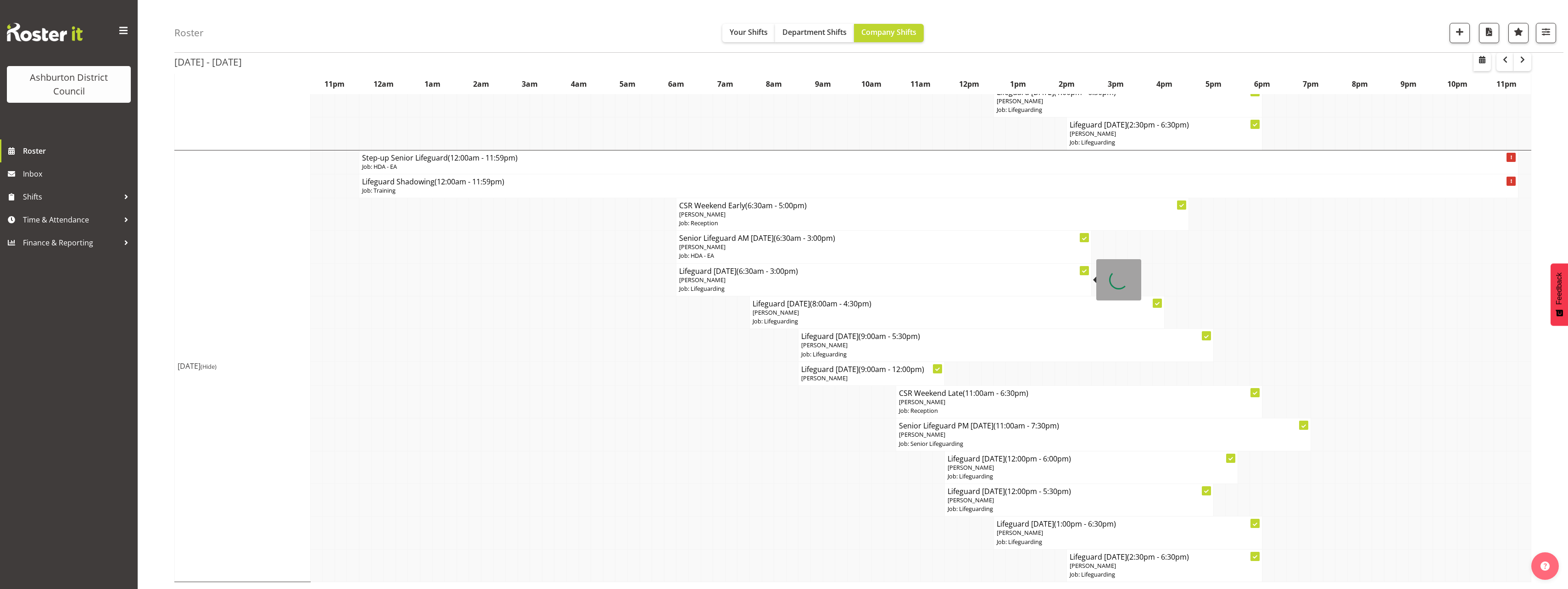
click at [692, 289] on p "Job: Lifeguarding" at bounding box center [883, 289] width 409 height 9
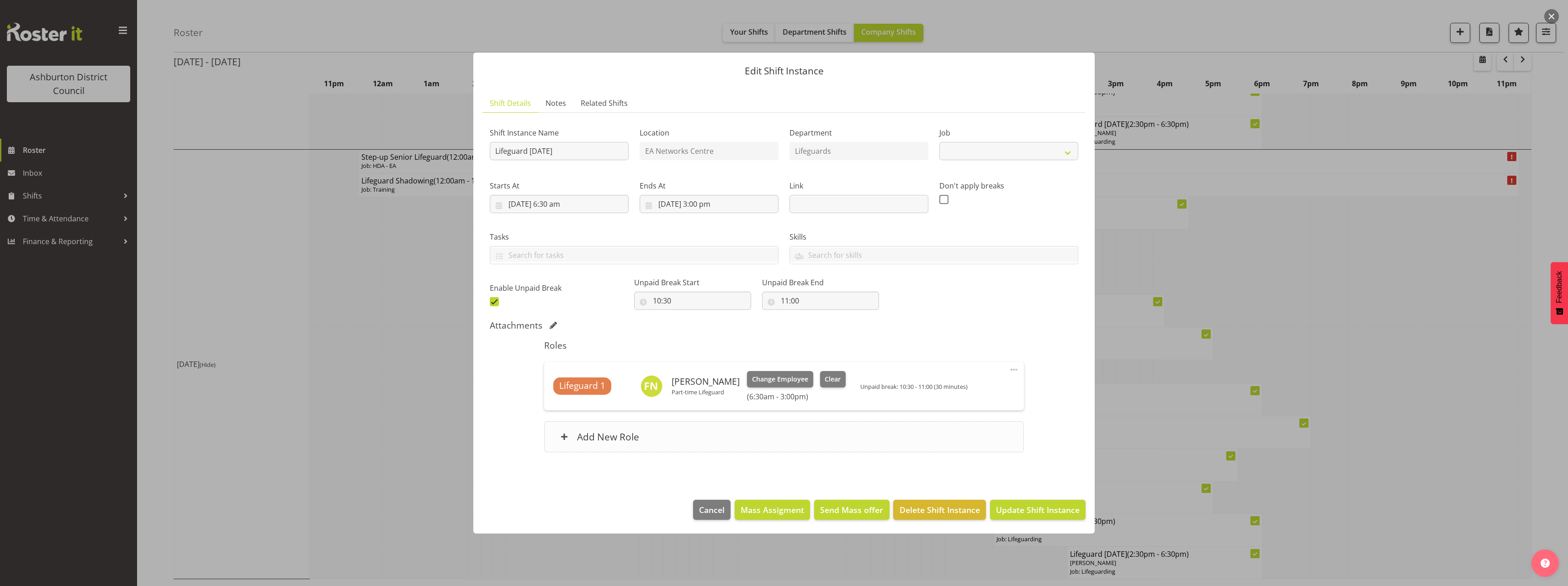
select select "38"
click at [828, 388] on div "Change Employee Clear (6:30am - 3:00pm)" at bounding box center [797, 386] width 99 height 30
click at [828, 380] on span "Clear" at bounding box center [832, 379] width 16 height 10
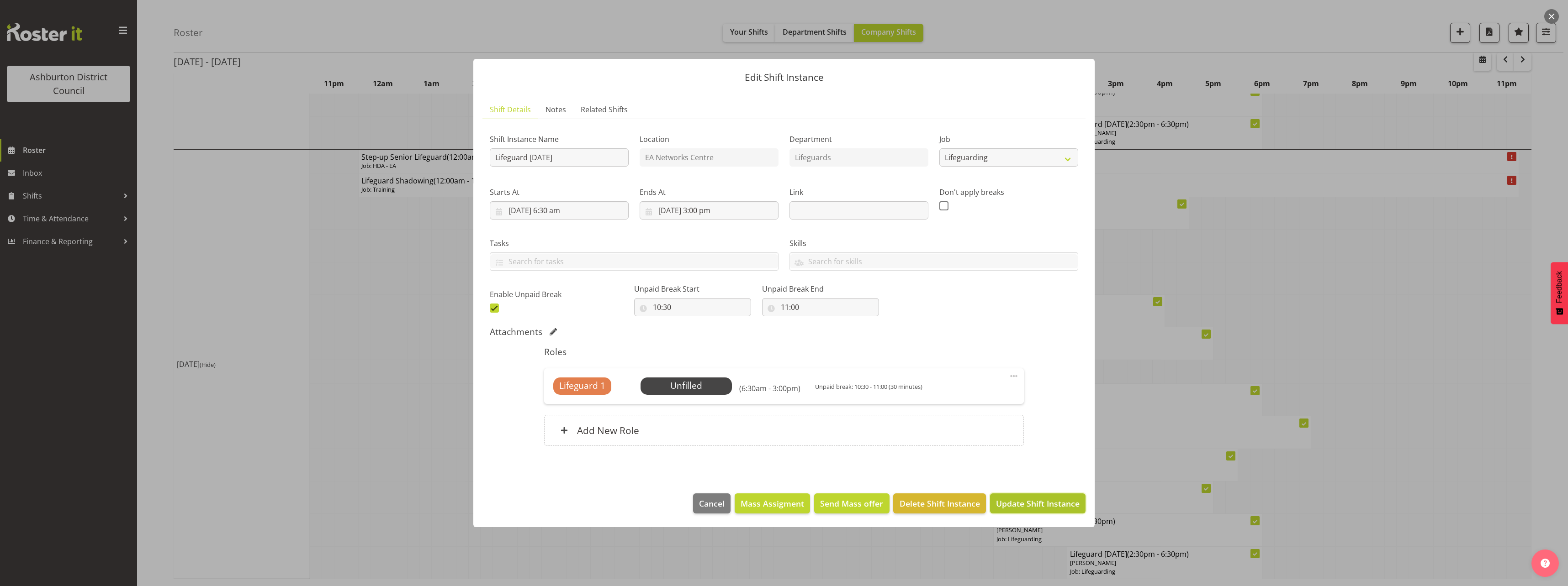
click at [1010, 506] on span "Update Shift Instance" at bounding box center [1037, 504] width 83 height 12
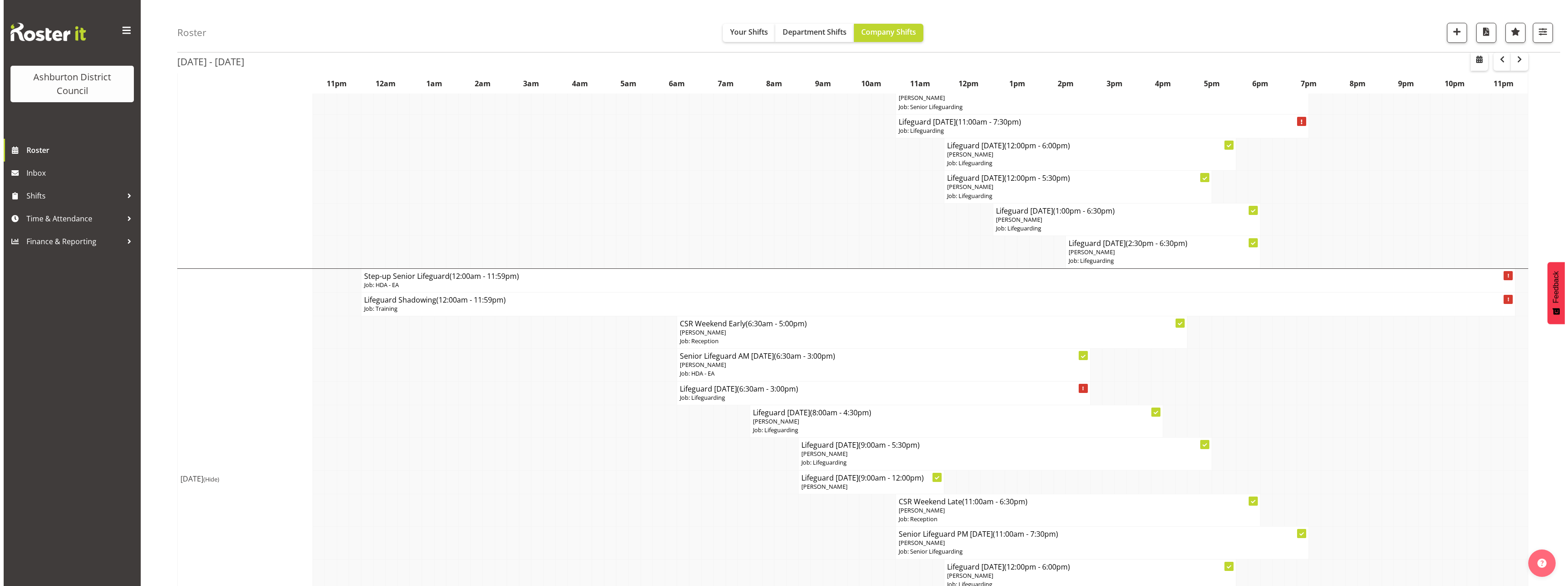
scroll to position [2211, 0]
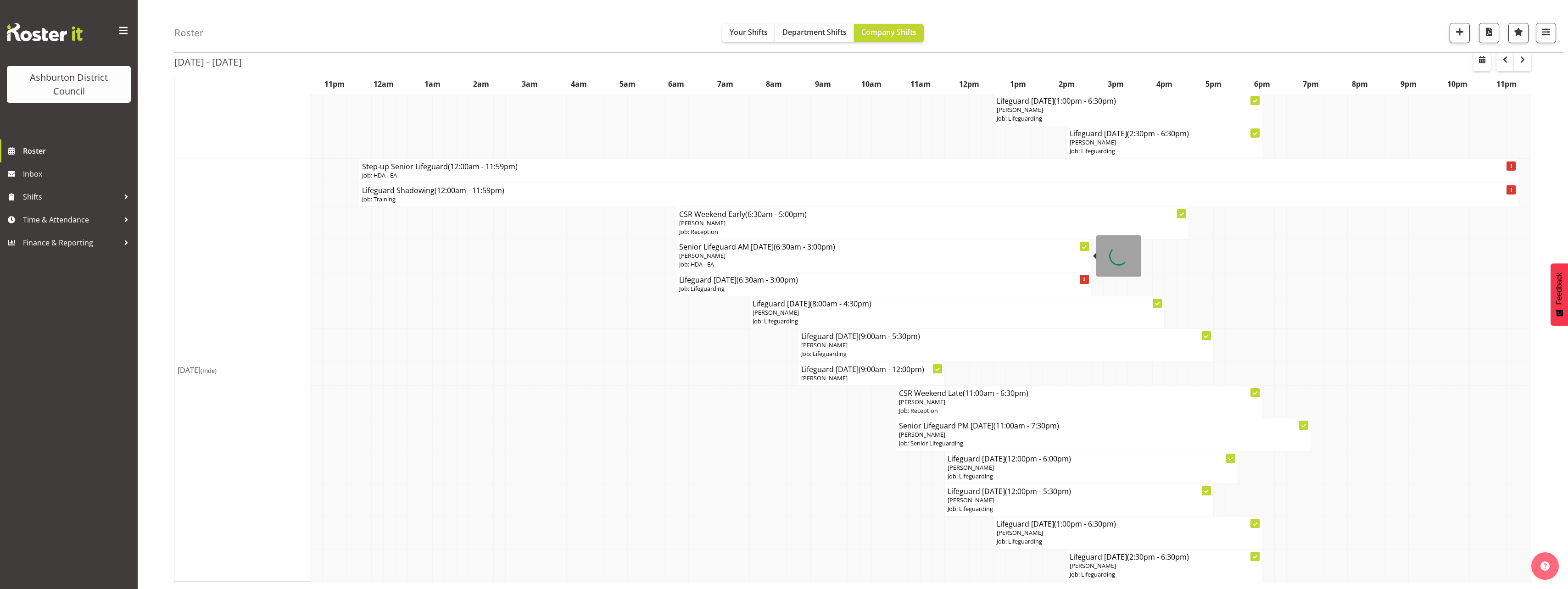
click at [720, 261] on p "Job: HDA - EA" at bounding box center [883, 264] width 409 height 9
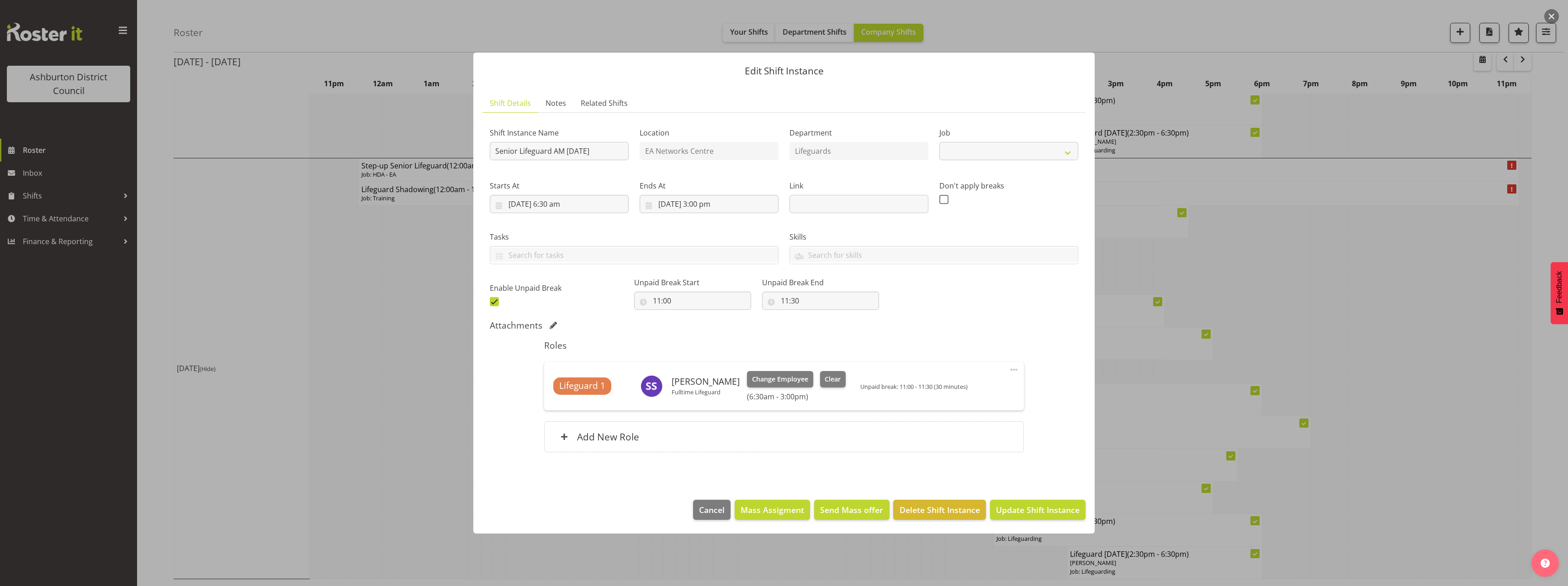
select select "34"
click at [826, 381] on span "Clear" at bounding box center [832, 379] width 16 height 10
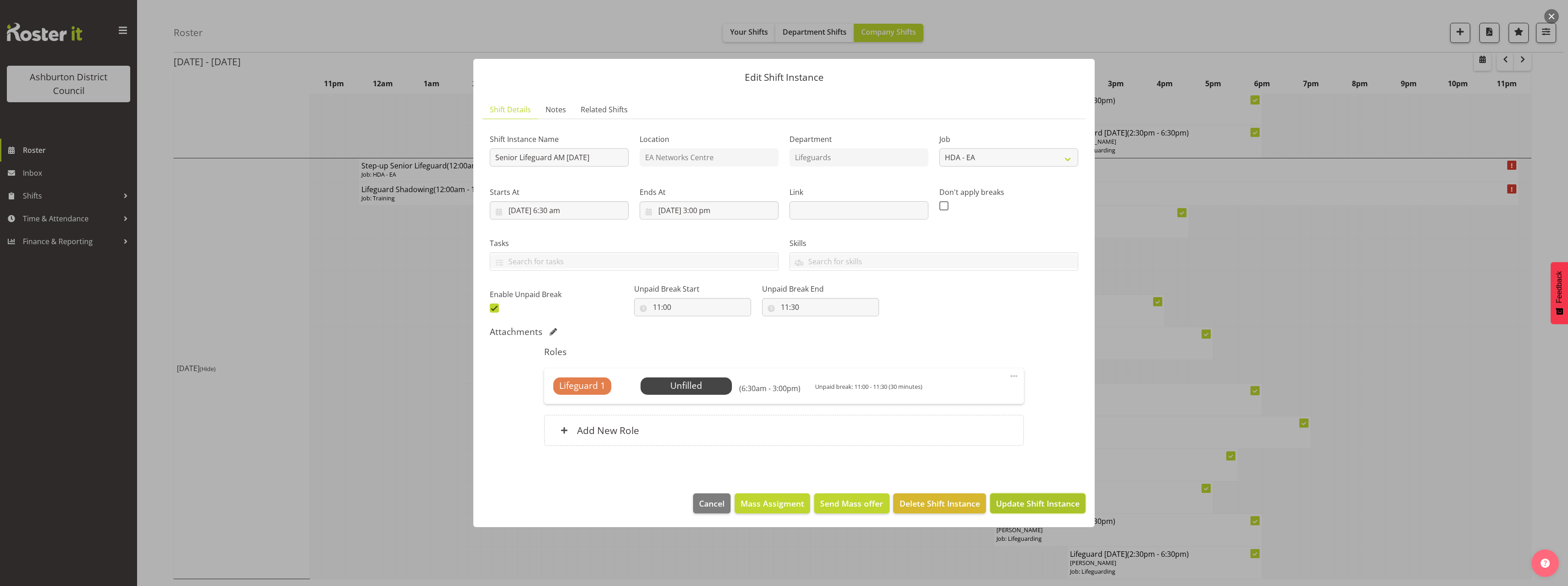
click at [1047, 505] on span "Update Shift Instance" at bounding box center [1037, 504] width 83 height 12
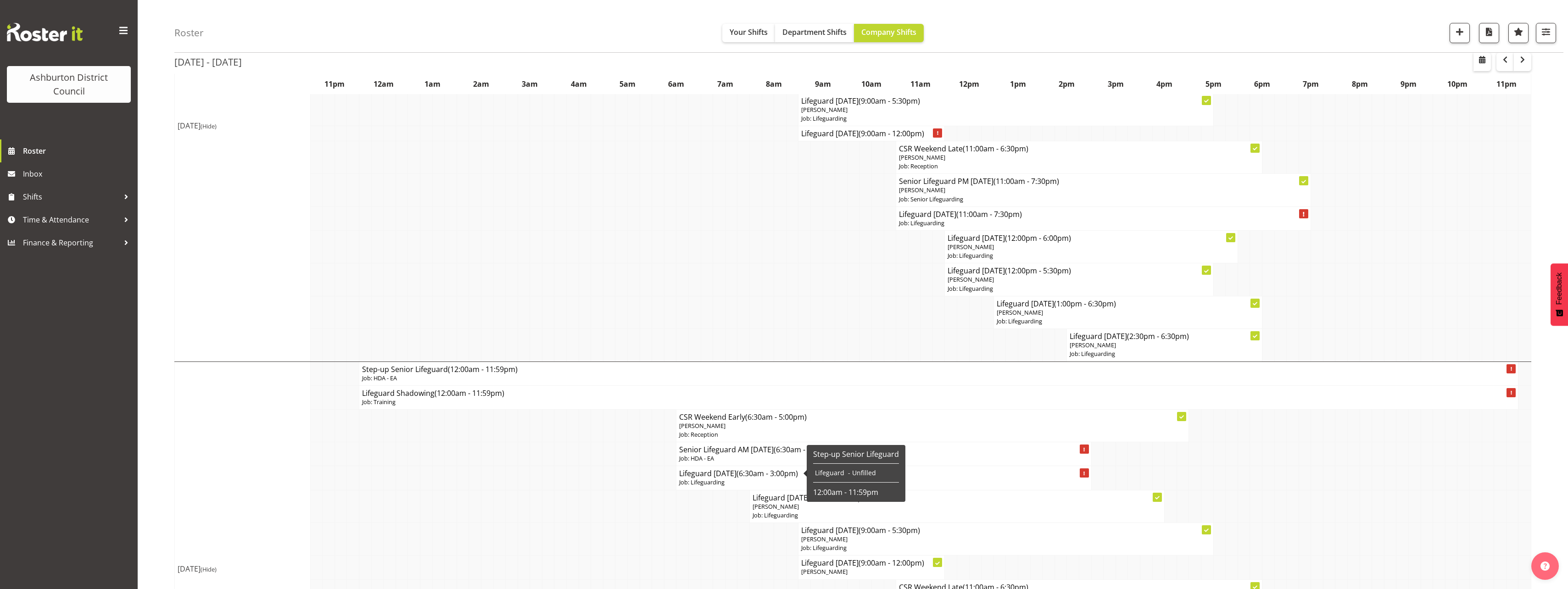
scroll to position [2213, 0]
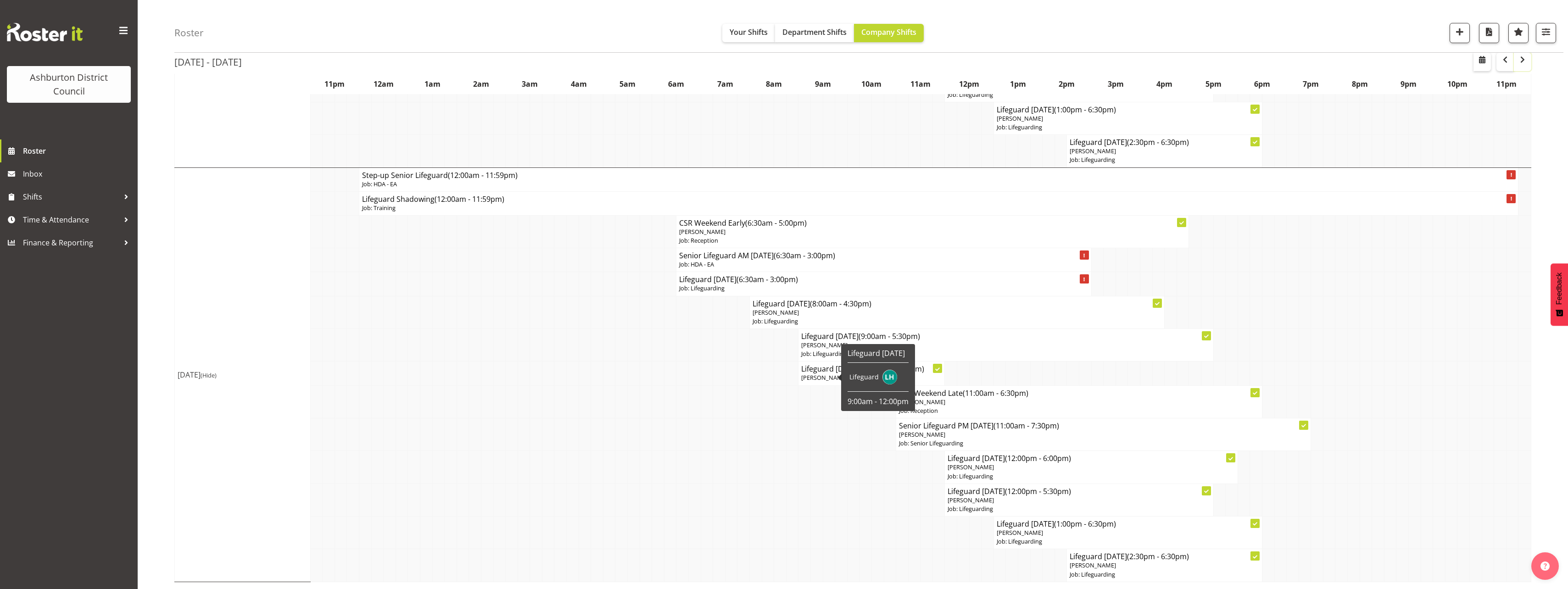
click at [1520, 57] on span "button" at bounding box center [1522, 60] width 11 height 11
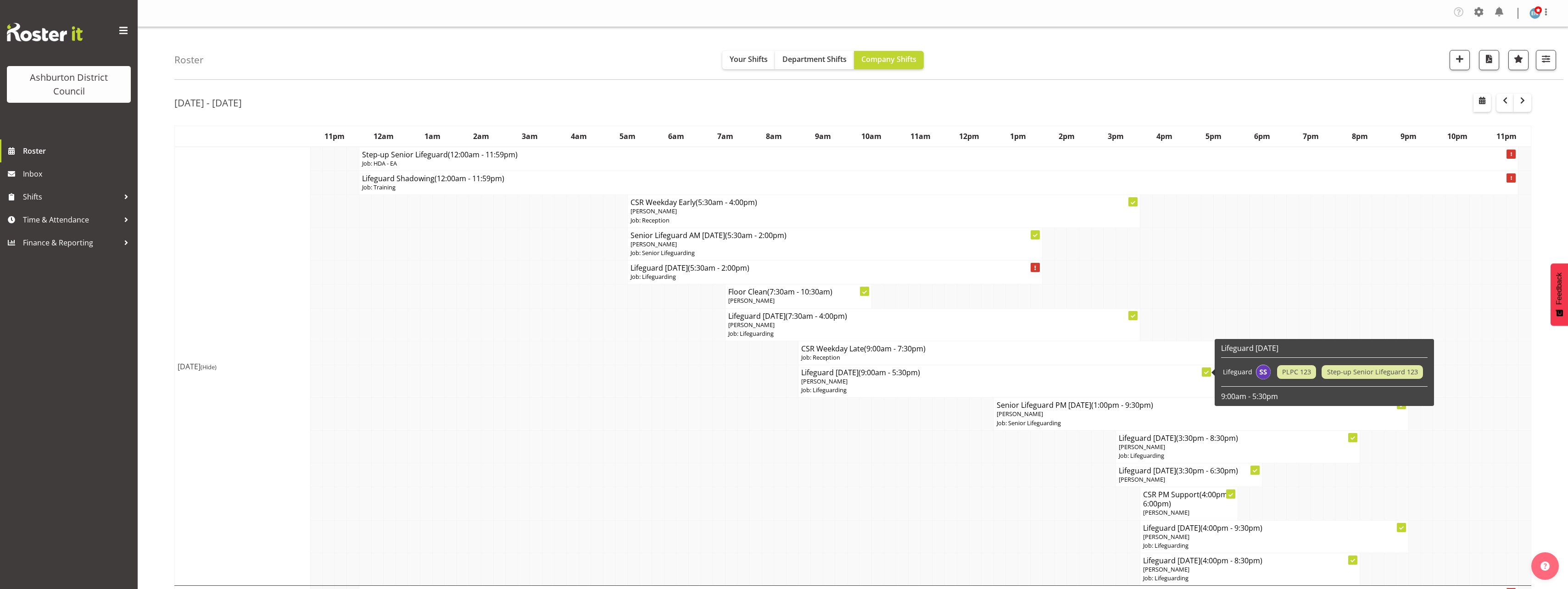
click at [835, 387] on p "Job: Lifeguarding" at bounding box center [1006, 390] width 409 height 9
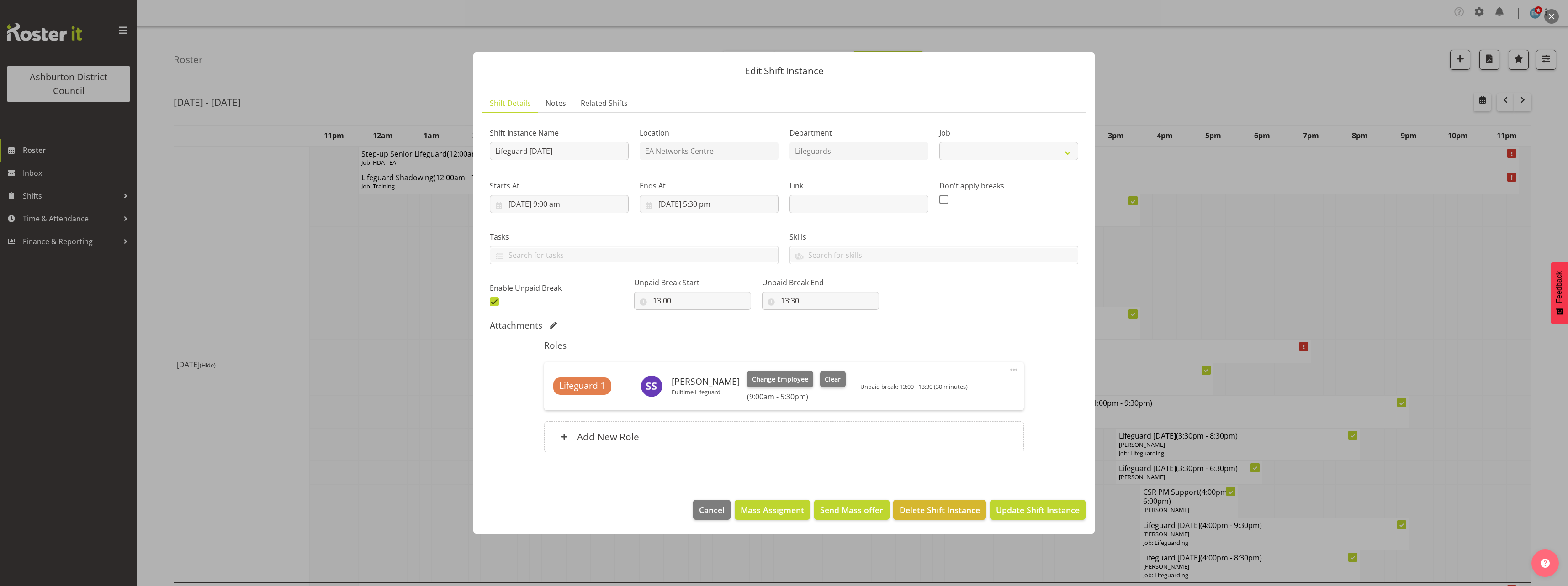
select select "38"
click at [831, 384] on button "Clear" at bounding box center [833, 379] width 26 height 16
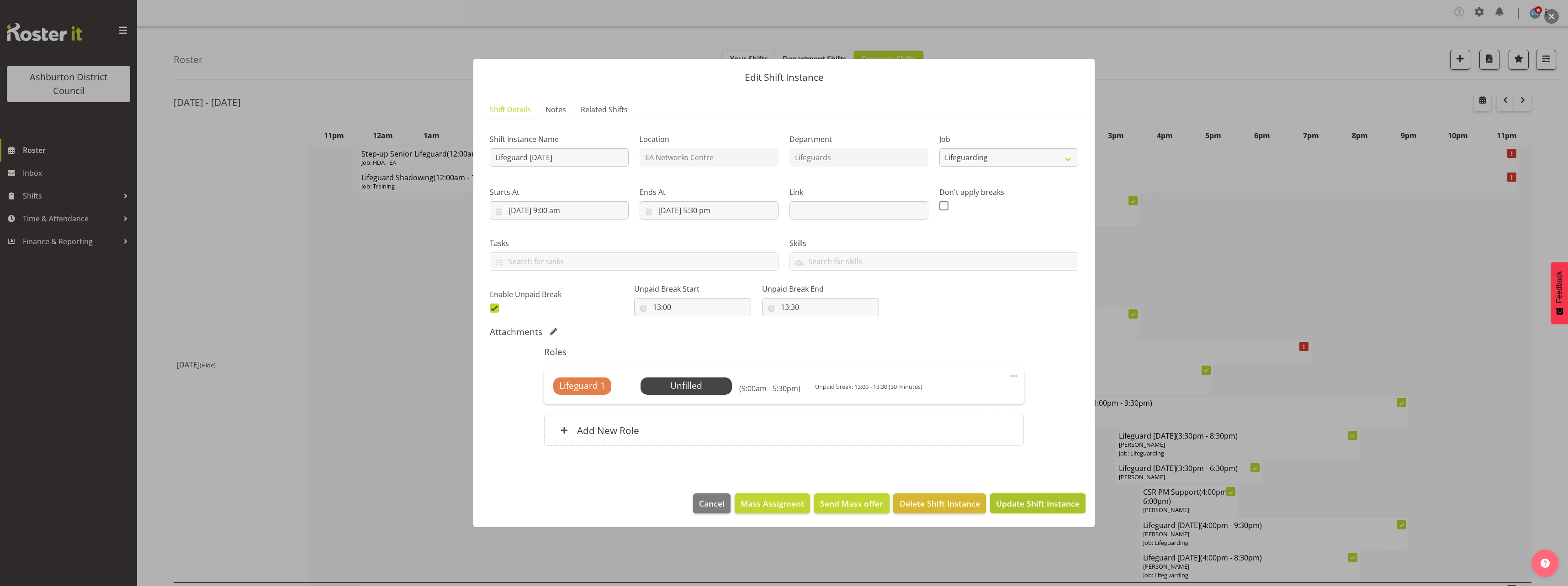
click at [1051, 506] on span "Update Shift Instance" at bounding box center [1037, 504] width 83 height 12
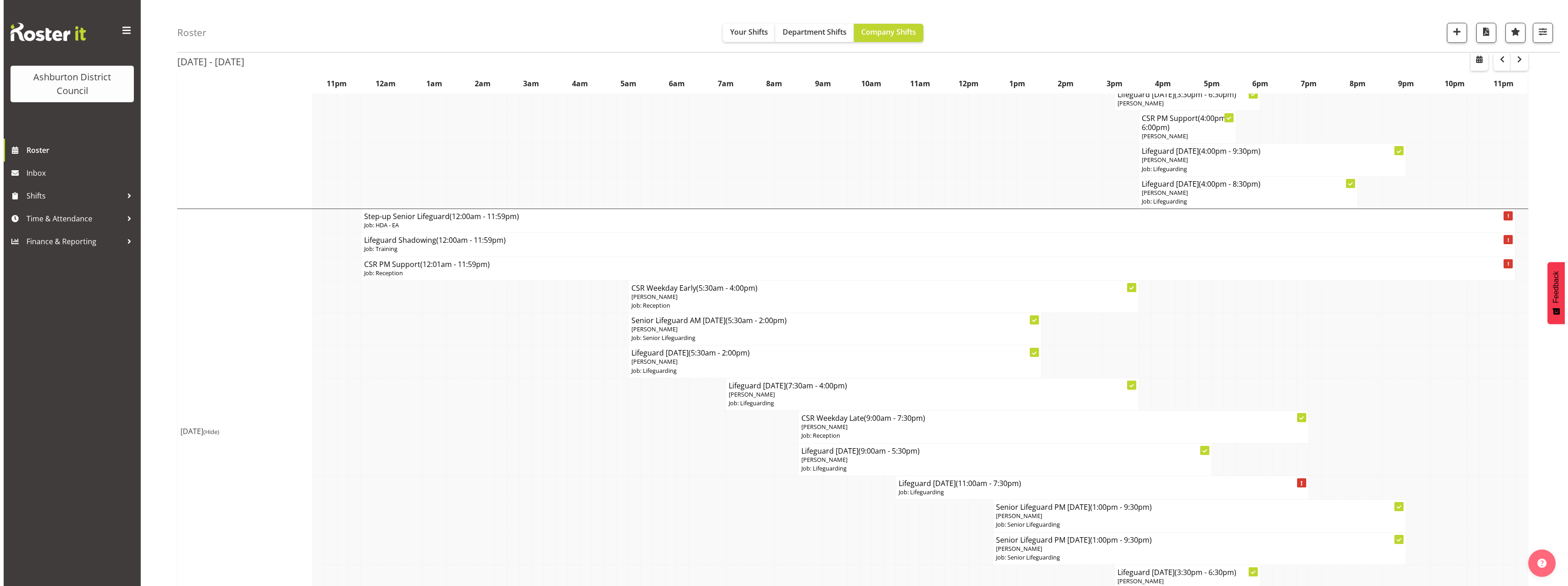
scroll to position [457, 0]
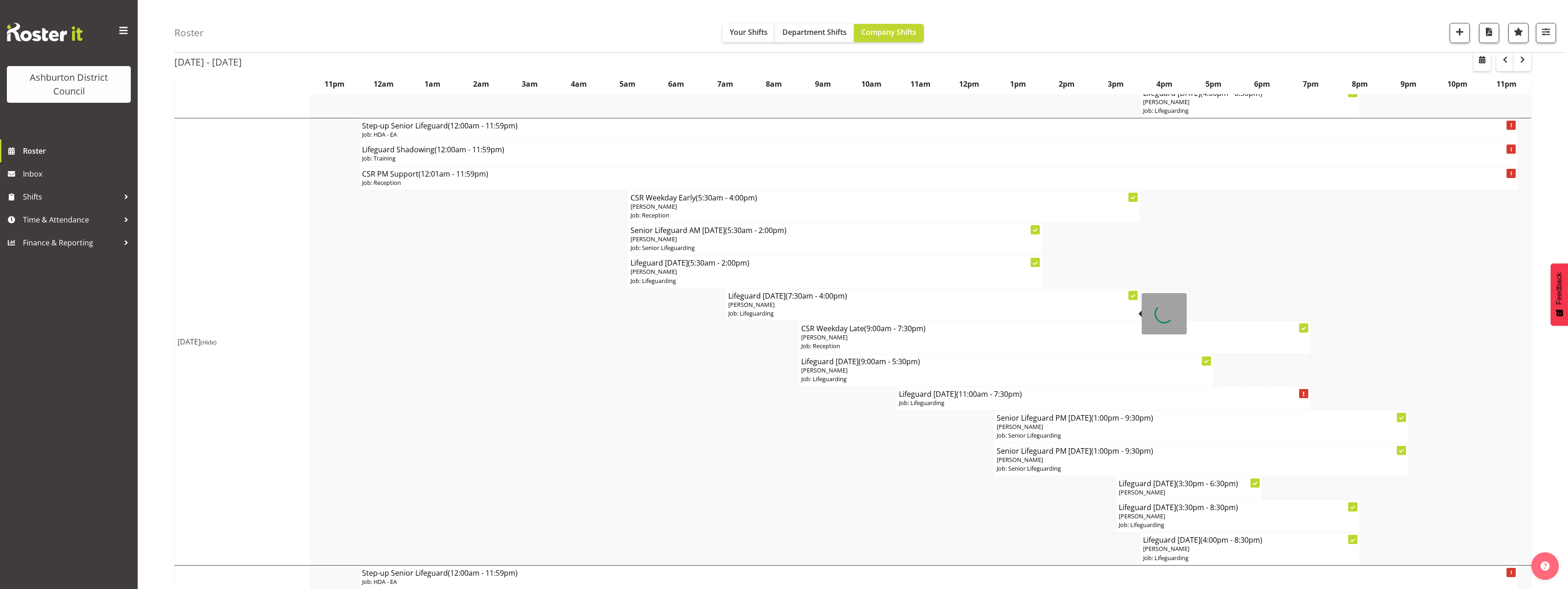
click at [810, 313] on p "Job: Lifeguarding" at bounding box center [932, 313] width 409 height 9
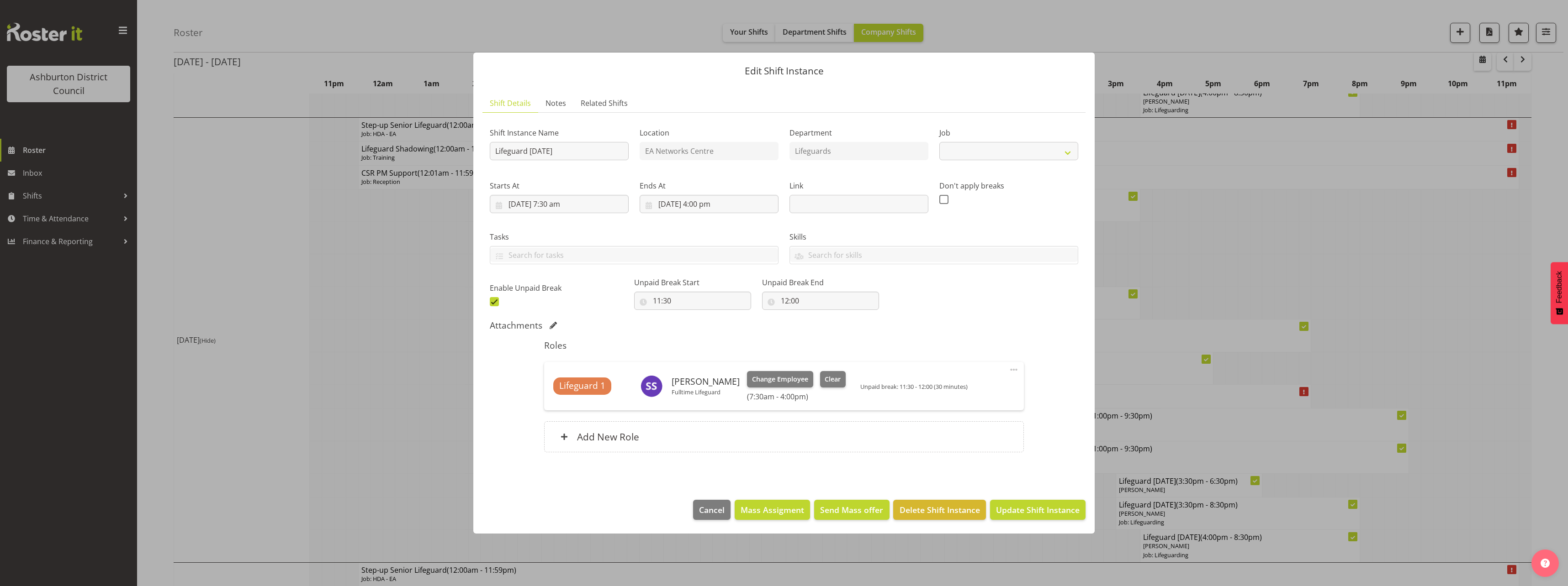
select select "38"
click at [831, 380] on span "Clear" at bounding box center [832, 379] width 16 height 10
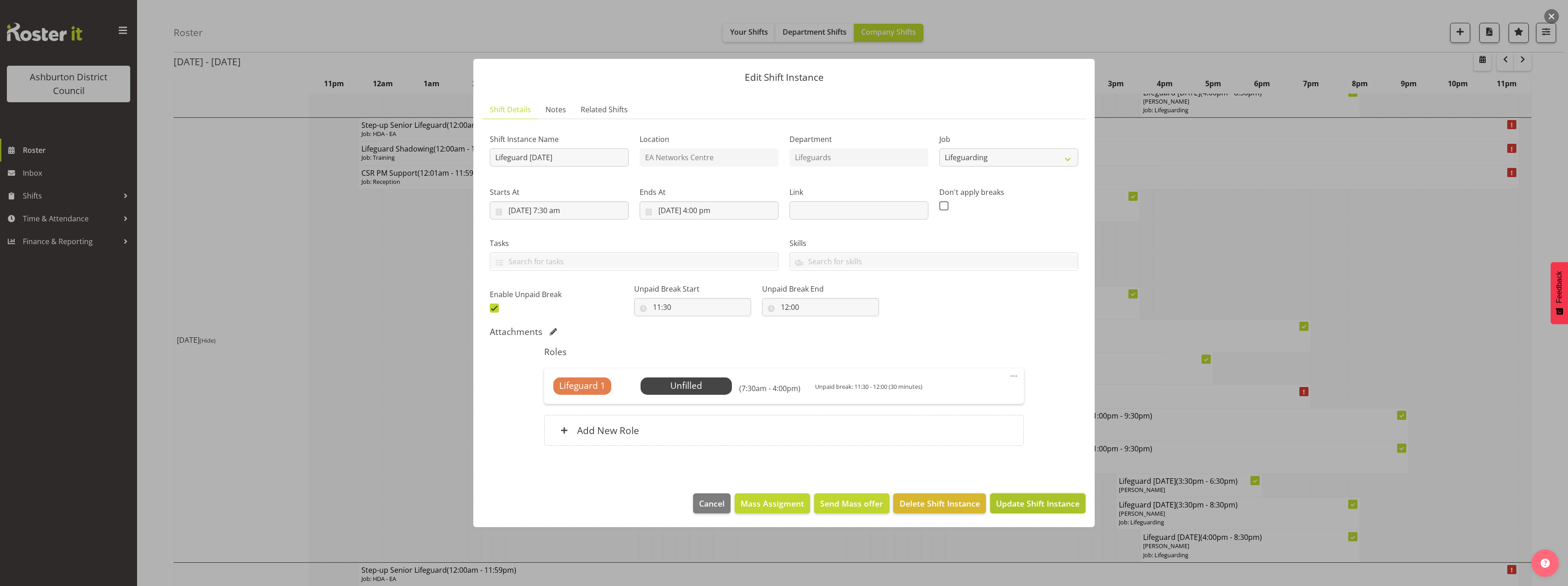
click at [1023, 504] on span "Update Shift Instance" at bounding box center [1037, 504] width 83 height 12
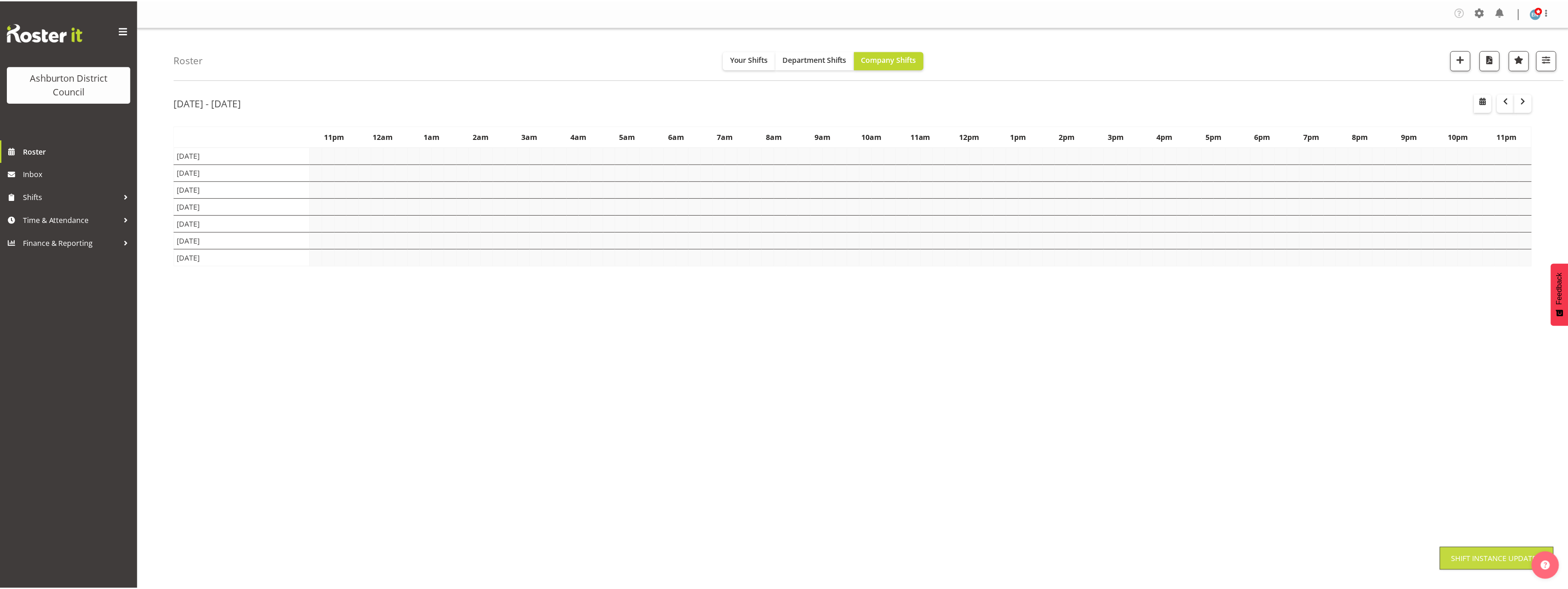
scroll to position [0, 0]
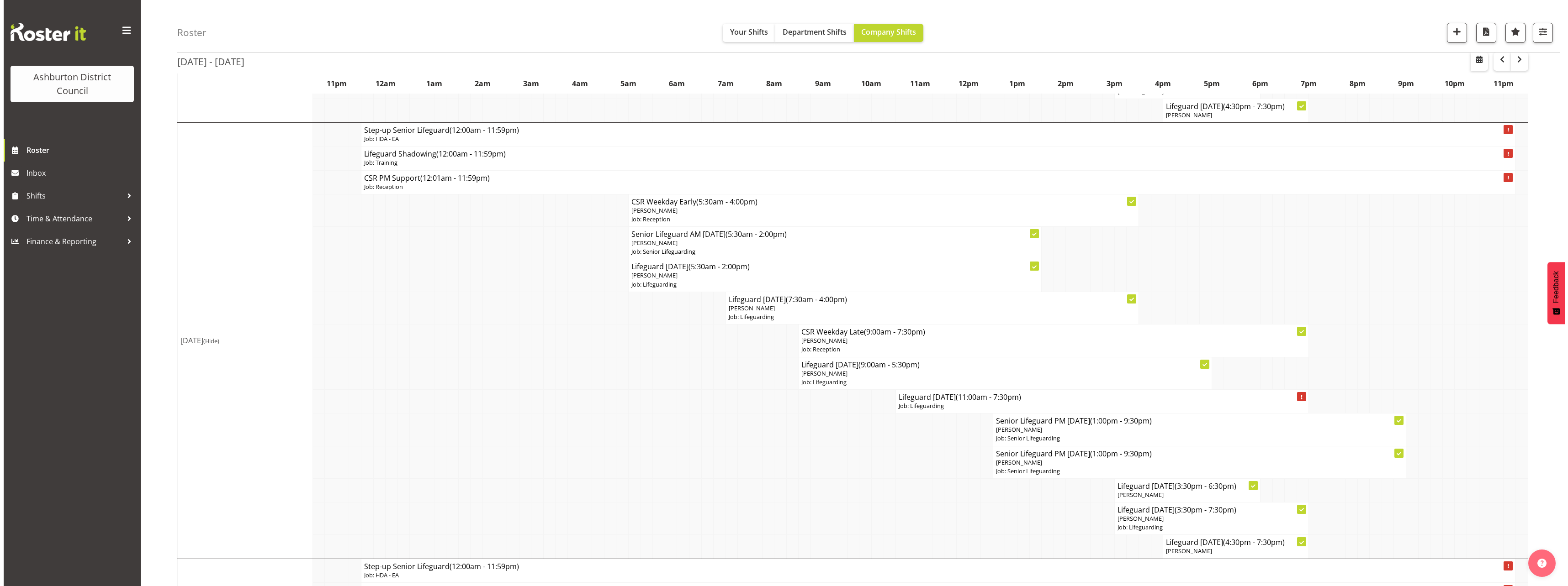
scroll to position [1415, 0]
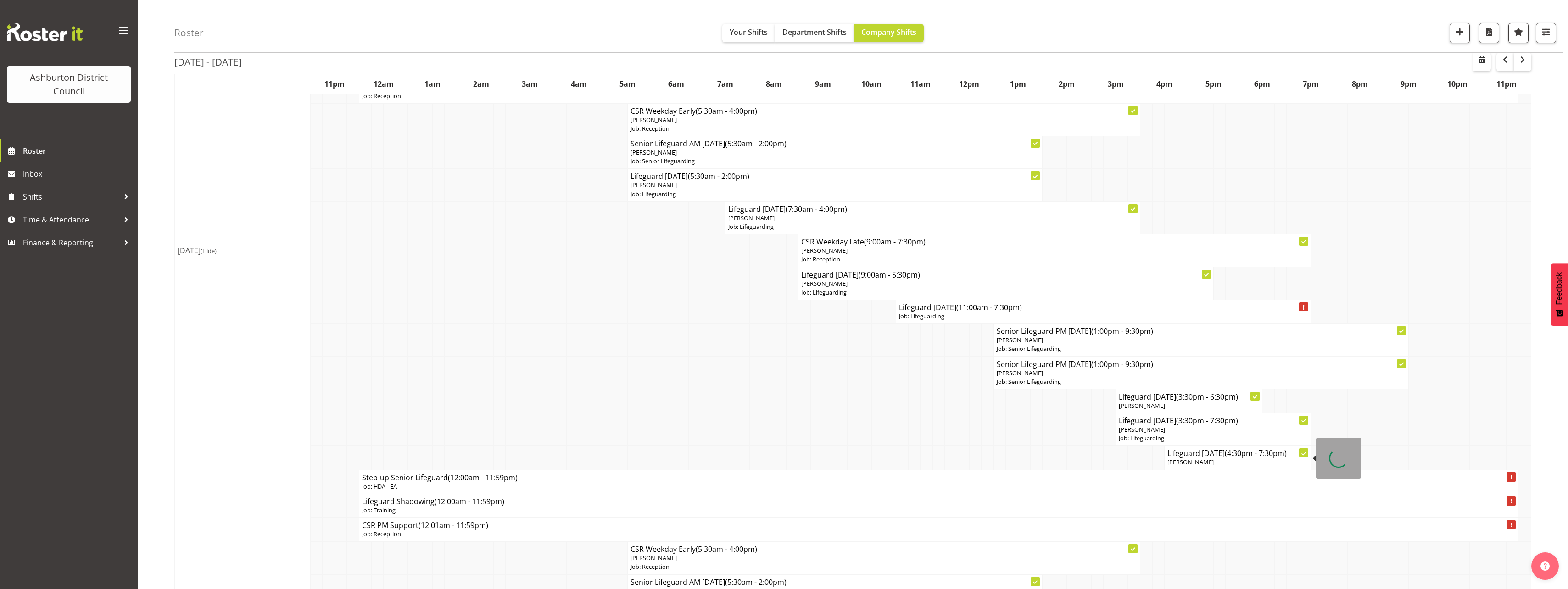
click at [1226, 457] on h4 "Lifeguard [DATE] (4:30pm - 7:30pm)" at bounding box center [1237, 453] width 140 height 9
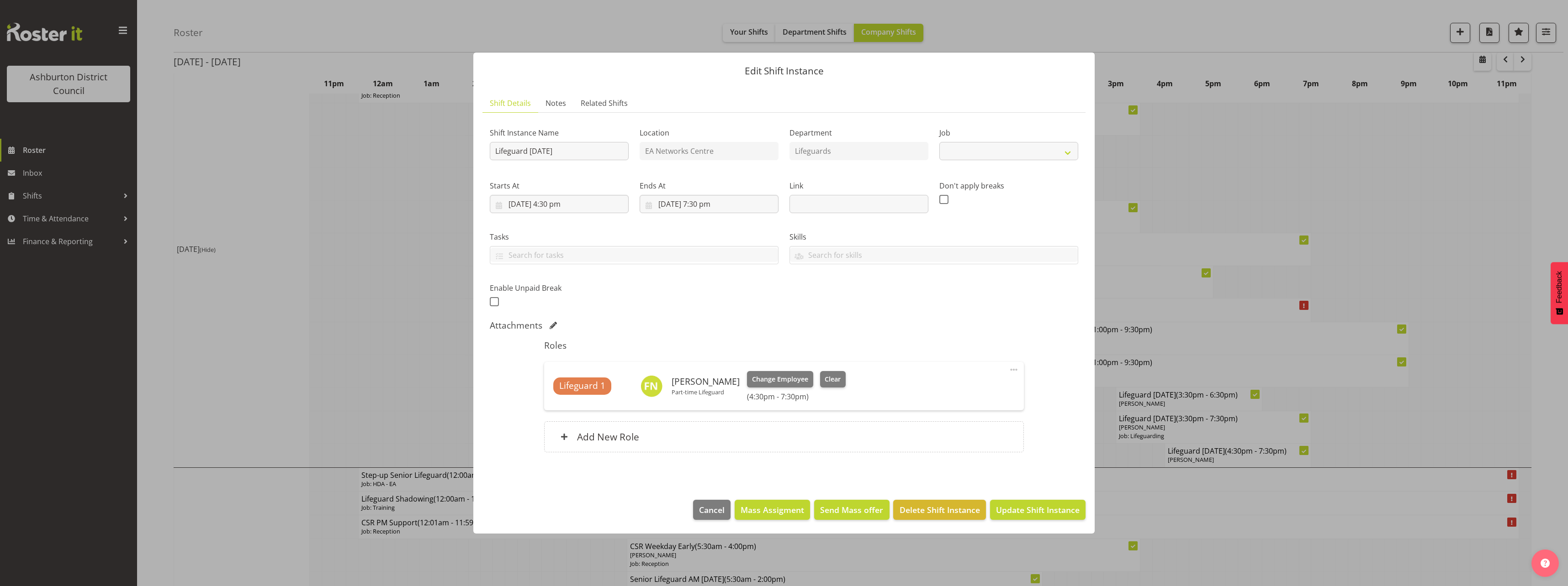
select select "38"
click at [824, 381] on span "Clear" at bounding box center [832, 379] width 16 height 10
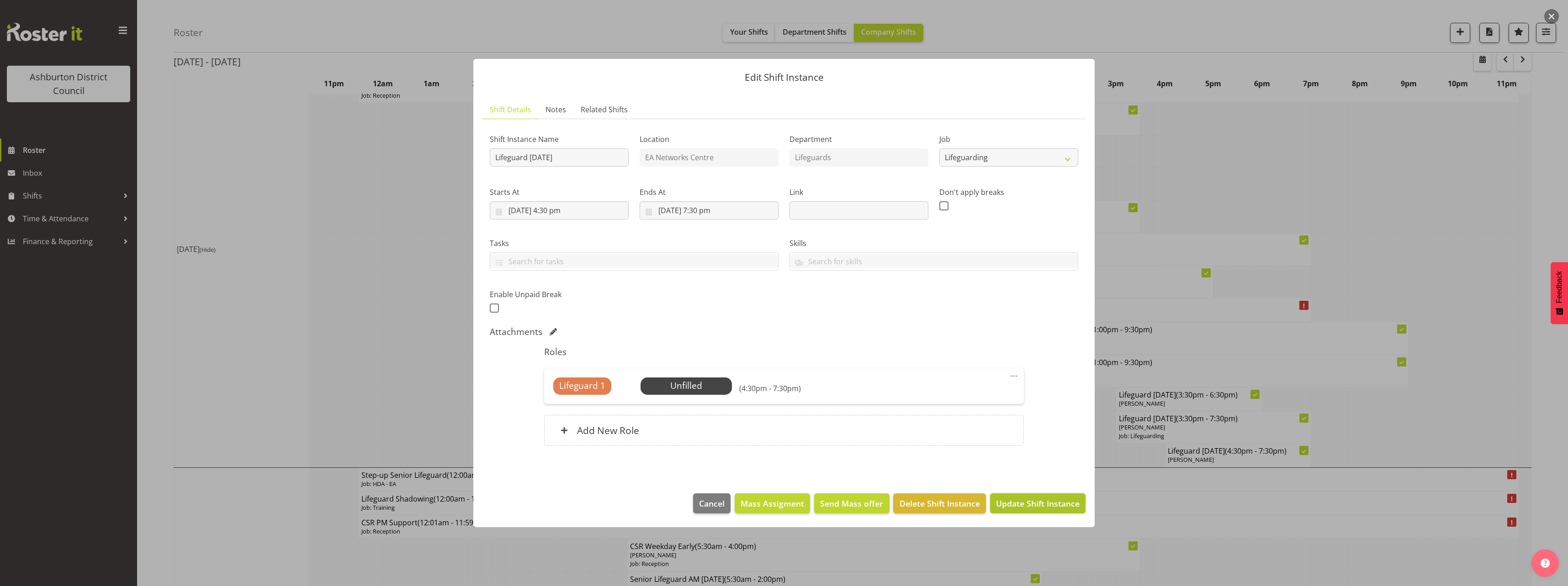
click at [1062, 502] on span "Update Shift Instance" at bounding box center [1037, 504] width 83 height 12
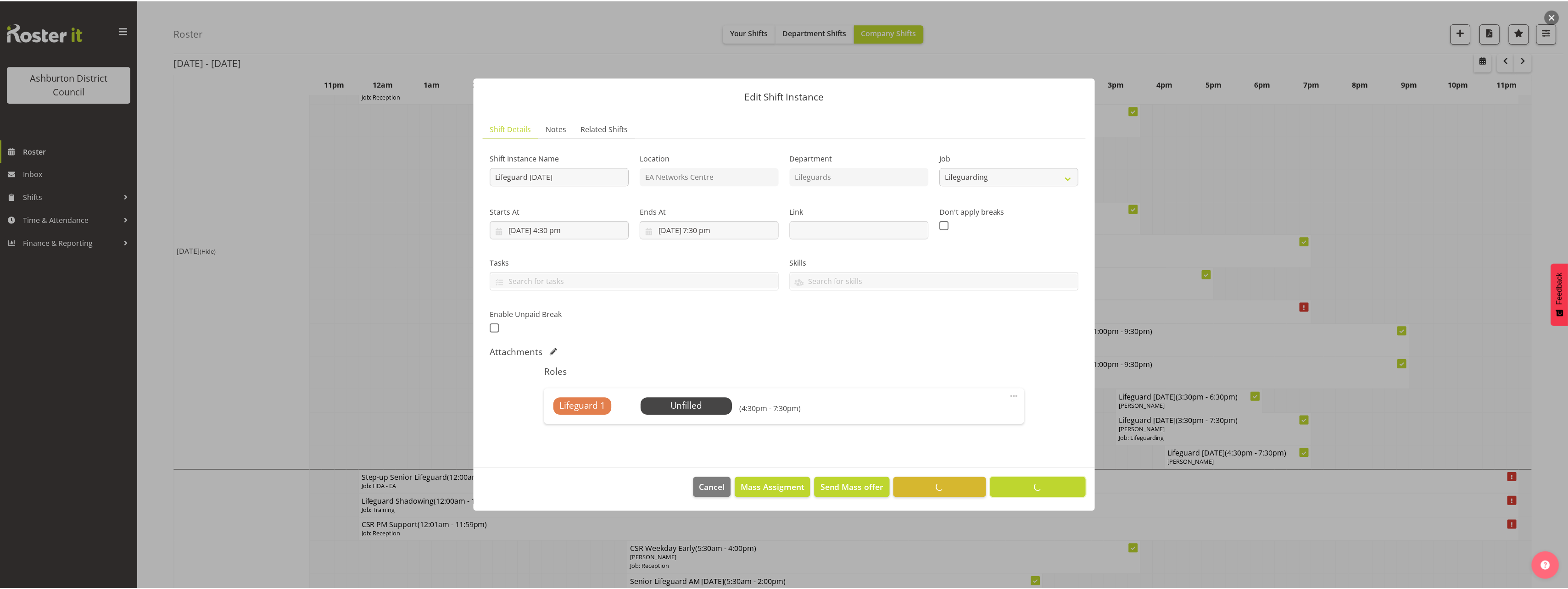
scroll to position [0, 0]
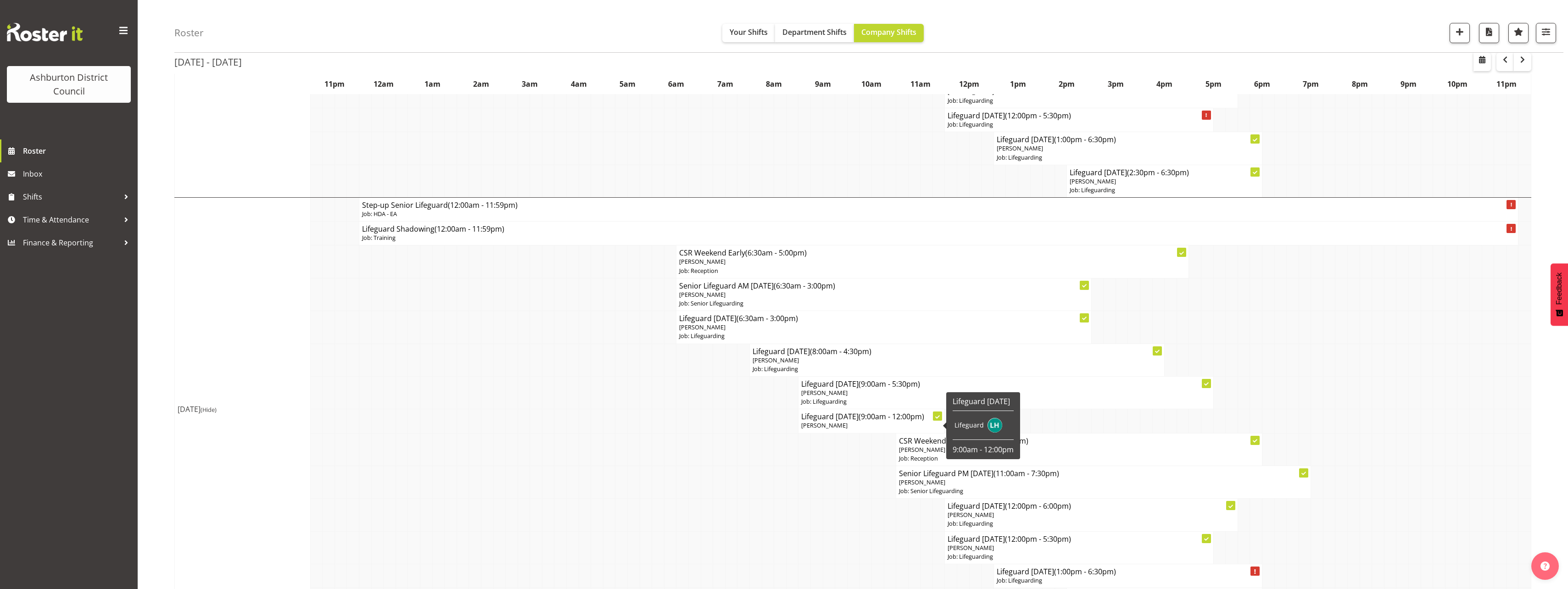
scroll to position [2609, 0]
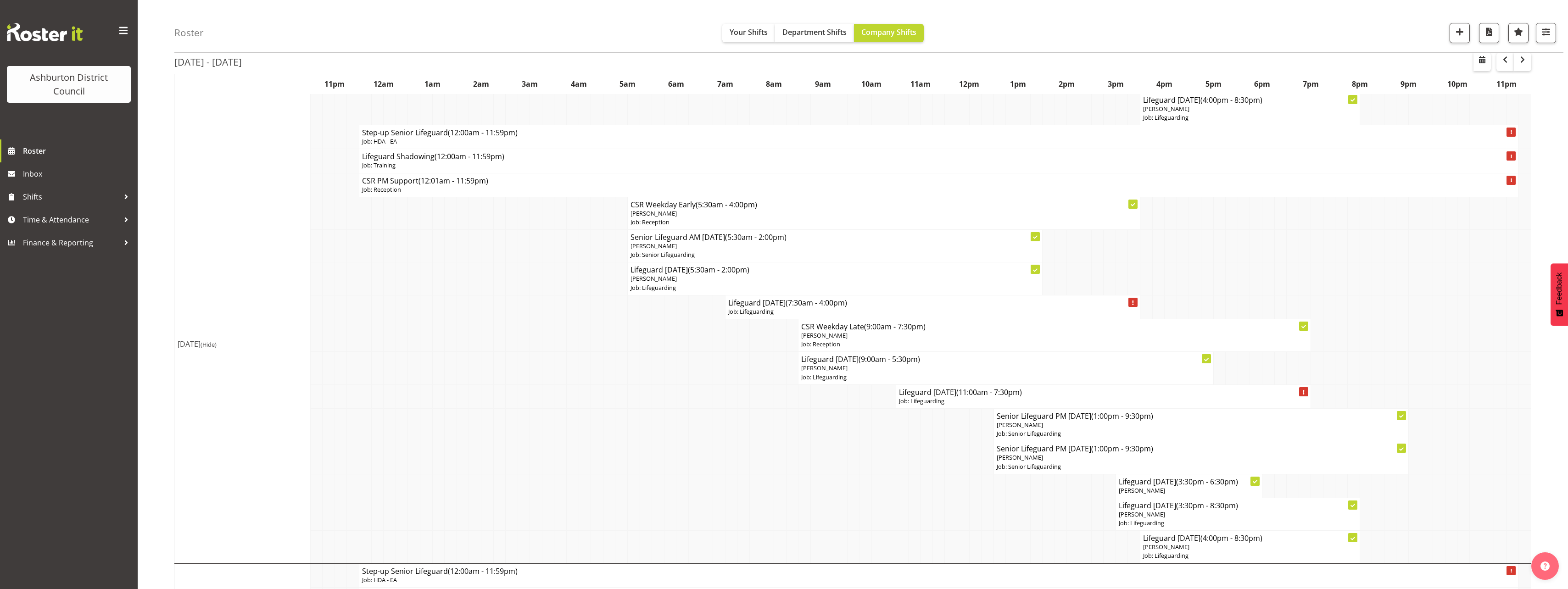
scroll to position [406, 0]
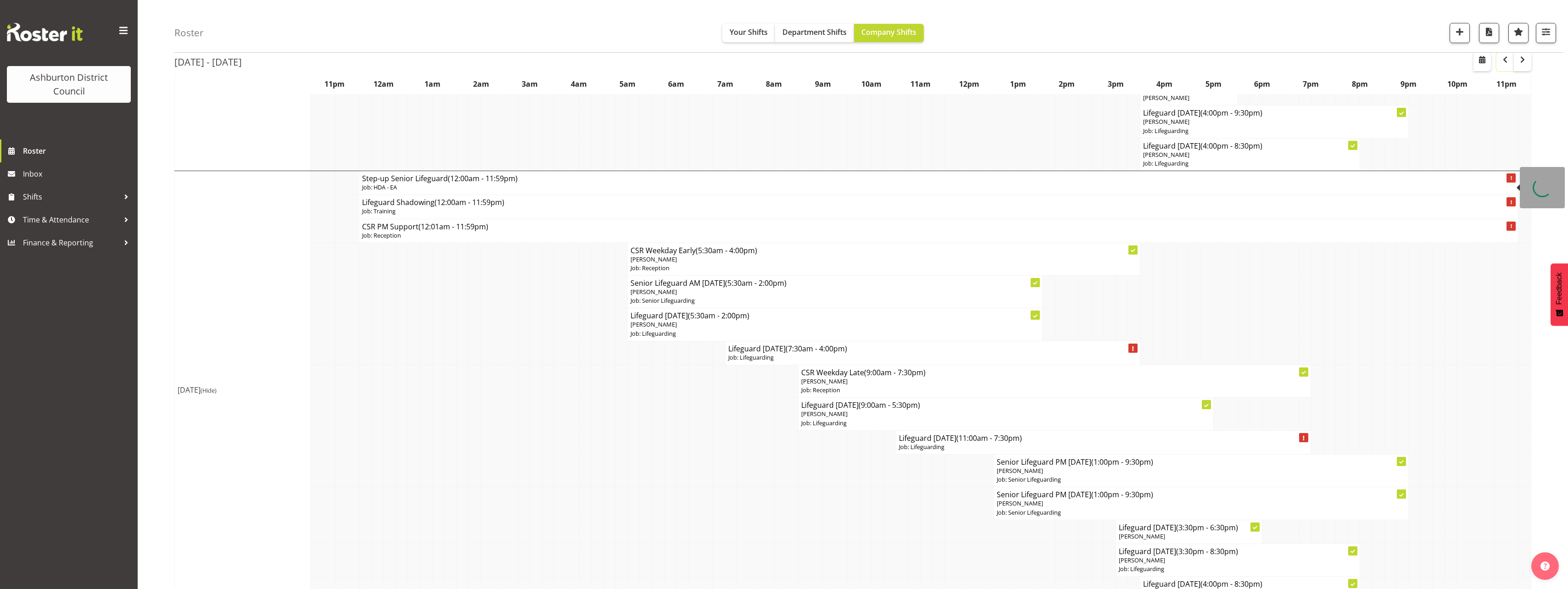
click at [1501, 62] on span "button" at bounding box center [1505, 60] width 11 height 11
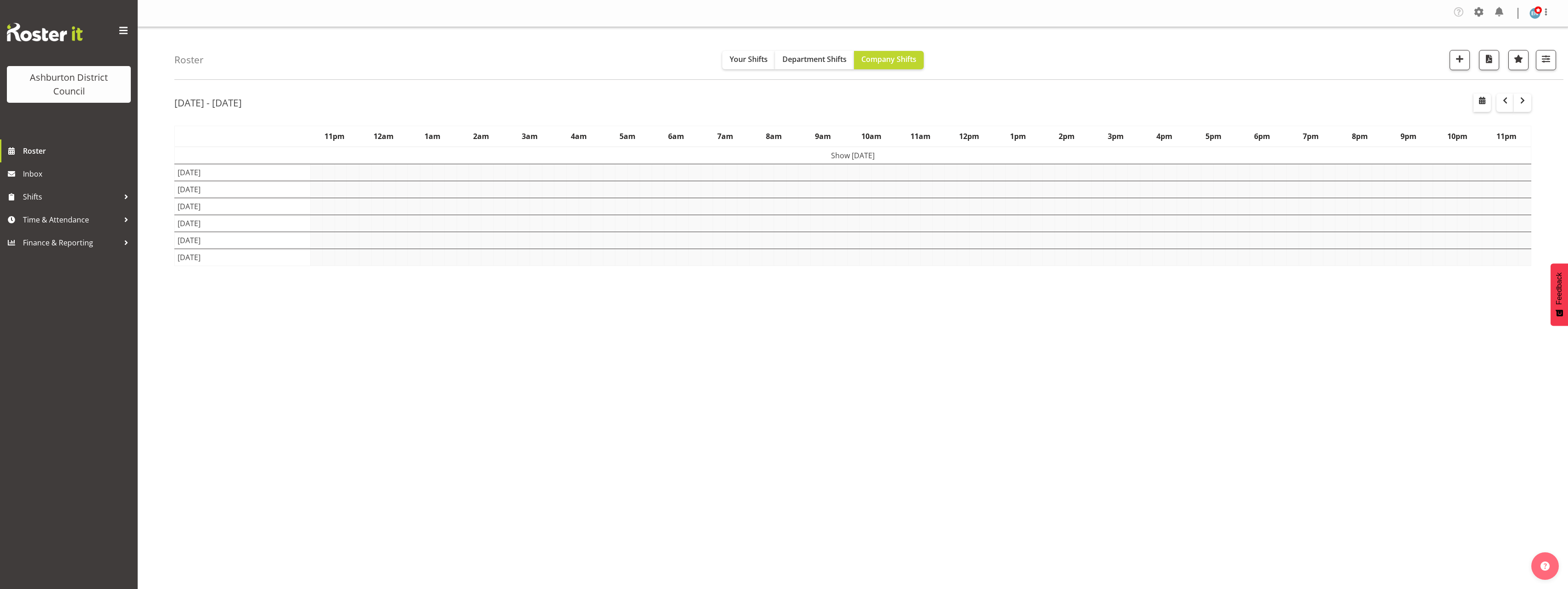
click at [163, 218] on div "Roster Your Shifts Department Shifts Company Shifts 1 Locations [GEOGRAPHIC_DAT…" at bounding box center [852, 240] width 1430 height 427
